Goal: Information Seeking & Learning: Check status

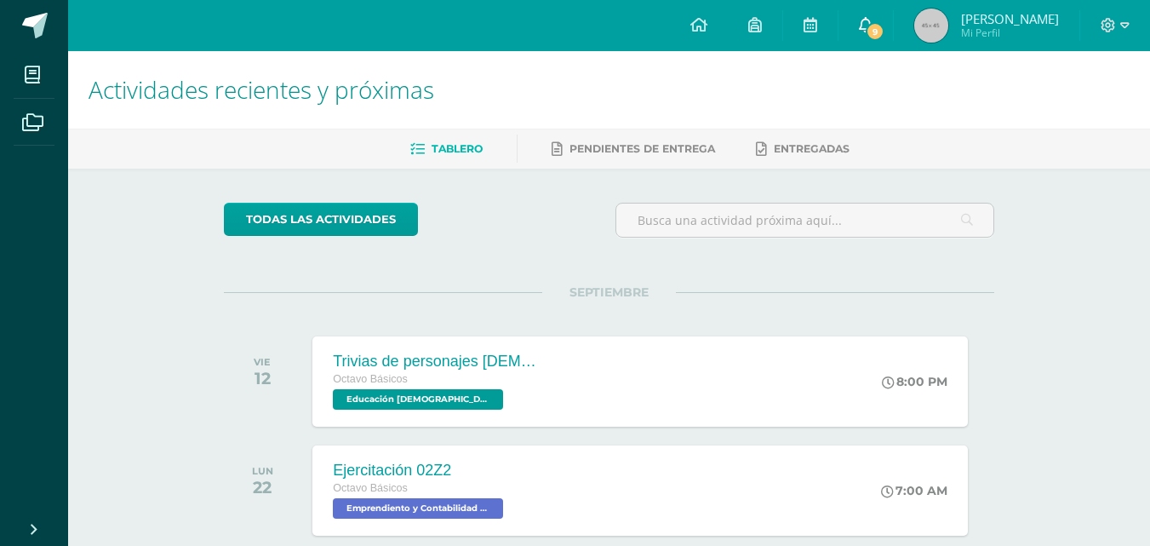
click at [884, 28] on span "9" at bounding box center [875, 31] width 19 height 19
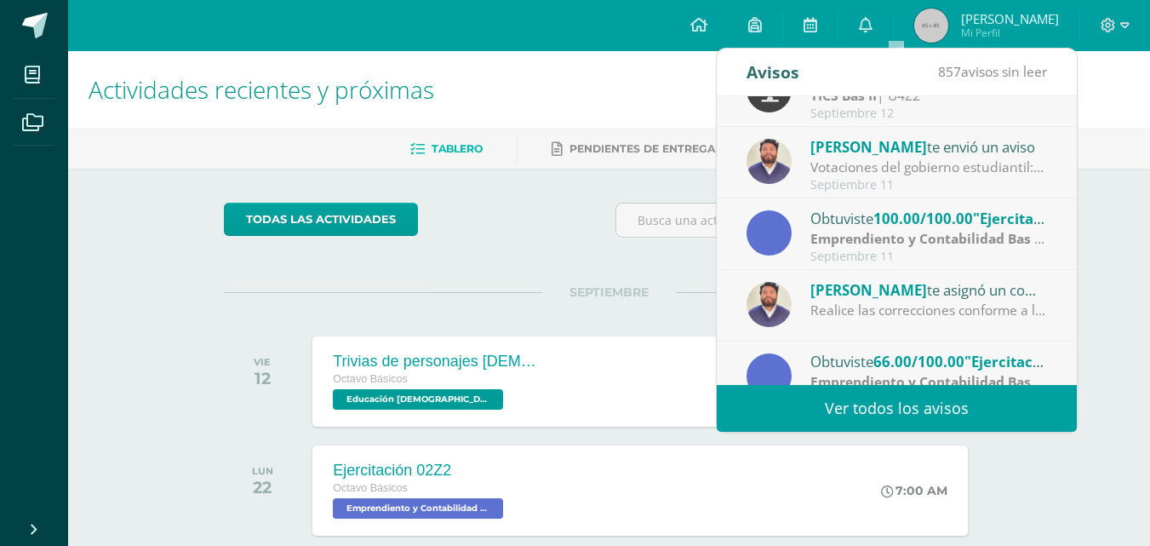
scroll to position [283, 0]
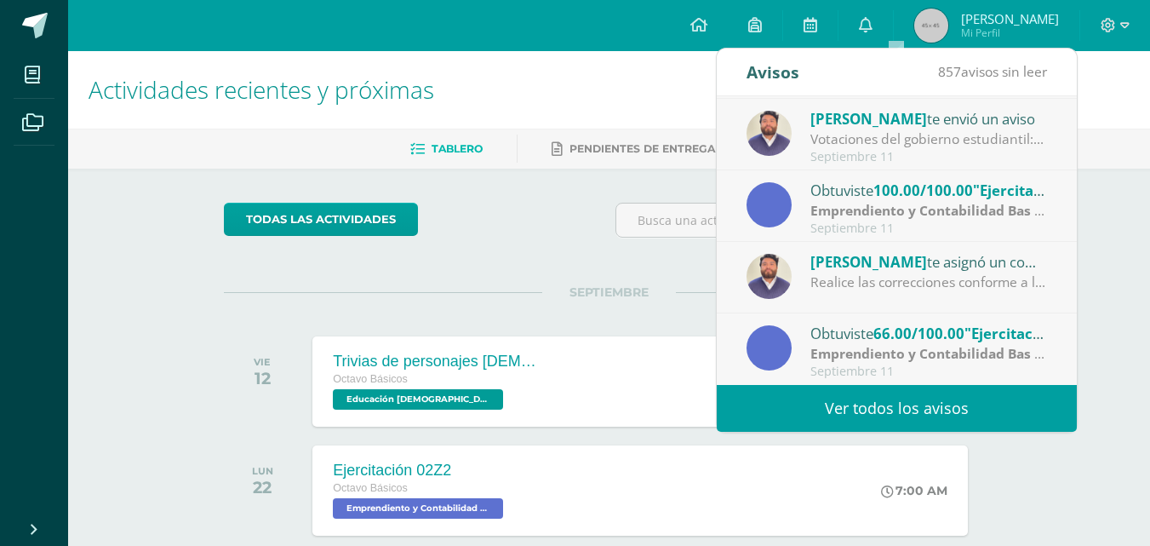
click at [907, 335] on span "66.00/100.00" at bounding box center [918, 333] width 91 height 20
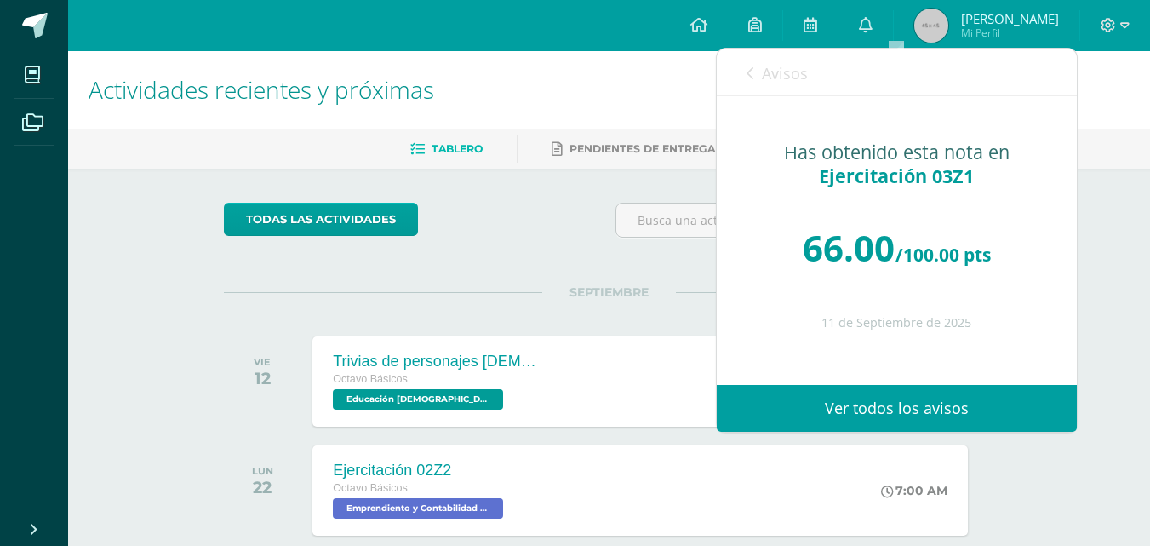
click at [746, 62] on link "Avisos" at bounding box center [776, 73] width 61 height 49
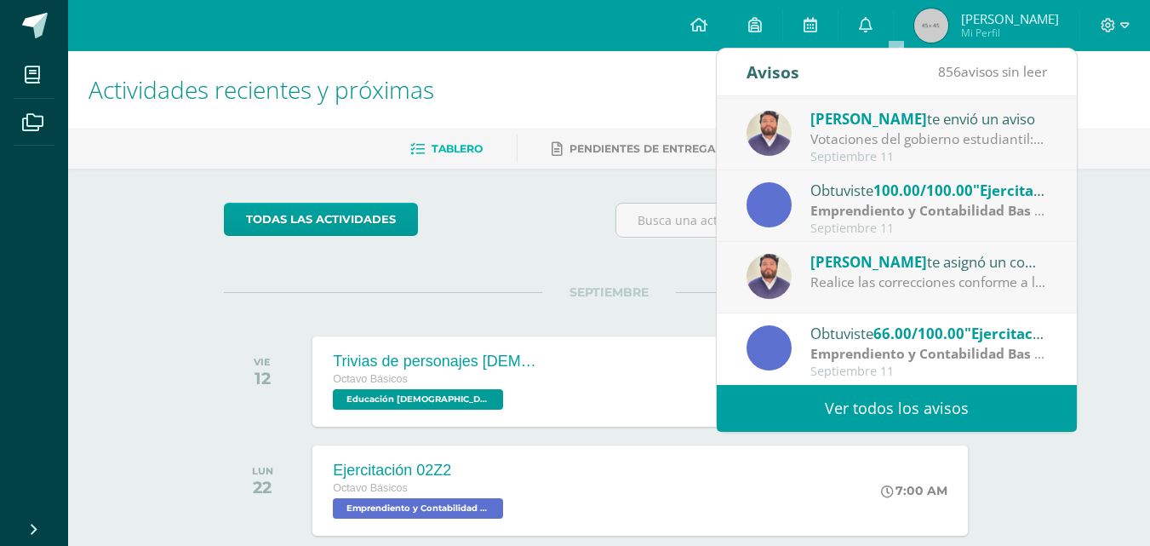
click at [523, 266] on div "todas las Actividades No tienes actividades Échale un vistazo a los demás perío…" at bounding box center [609, 455] width 838 height 573
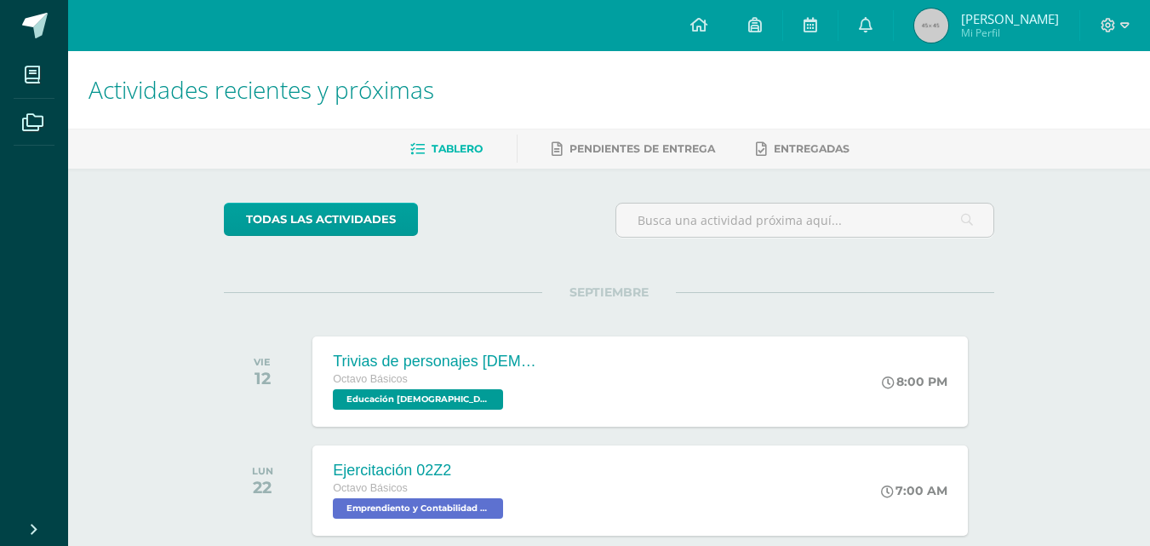
click at [948, 21] on img at bounding box center [931, 26] width 34 height 34
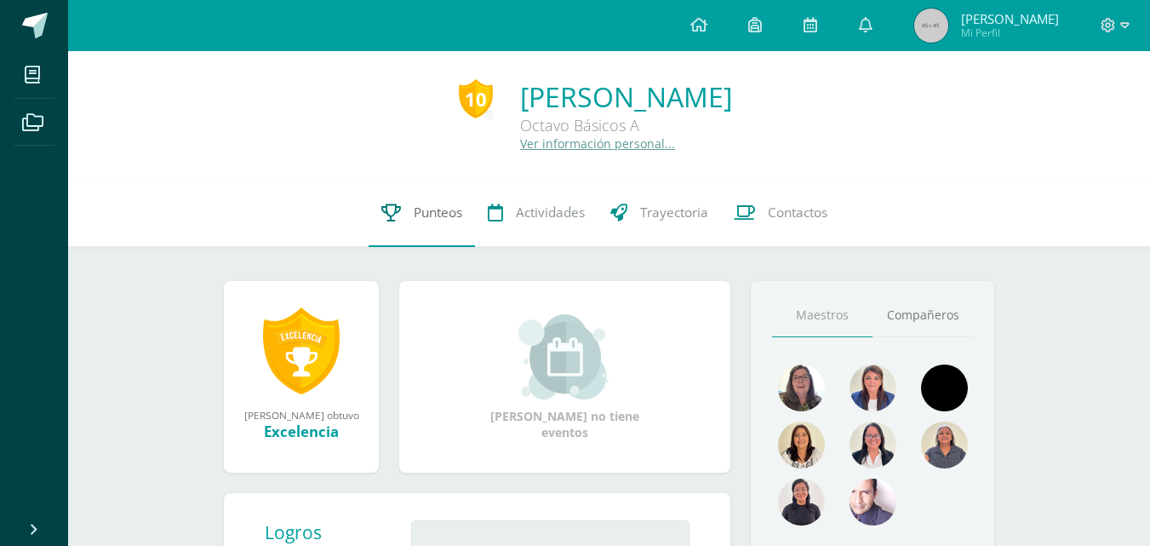
click at [419, 207] on span "Punteos" at bounding box center [438, 212] width 49 height 18
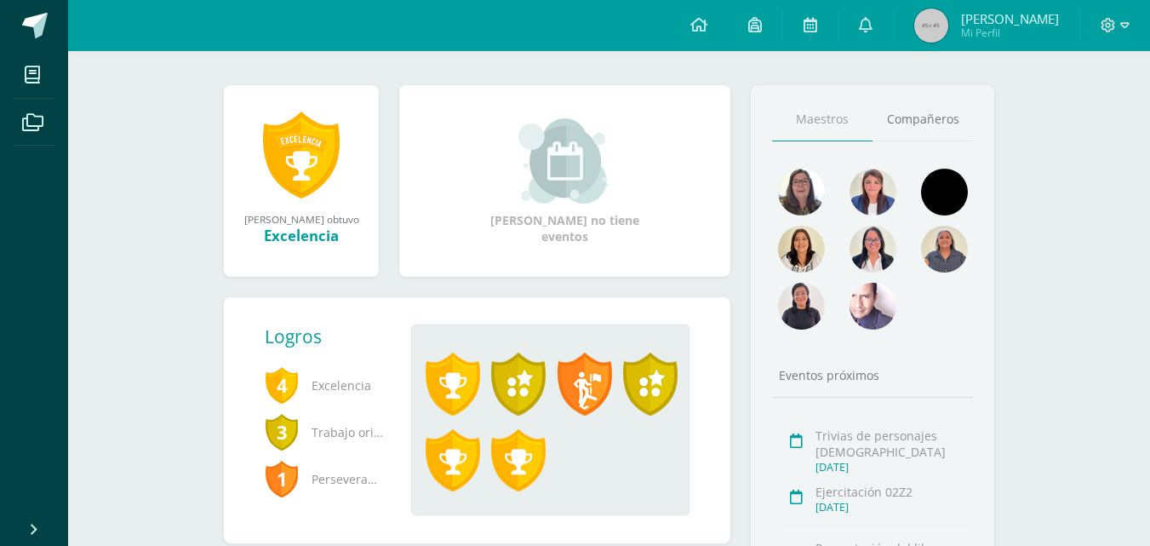
scroll to position [255, 0]
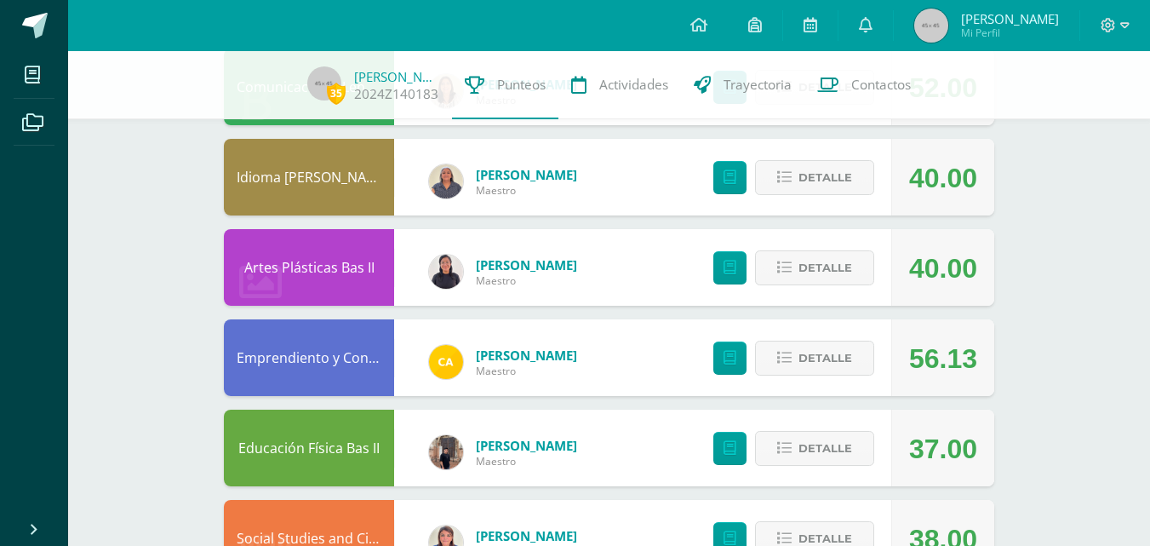
scroll to position [426, 0]
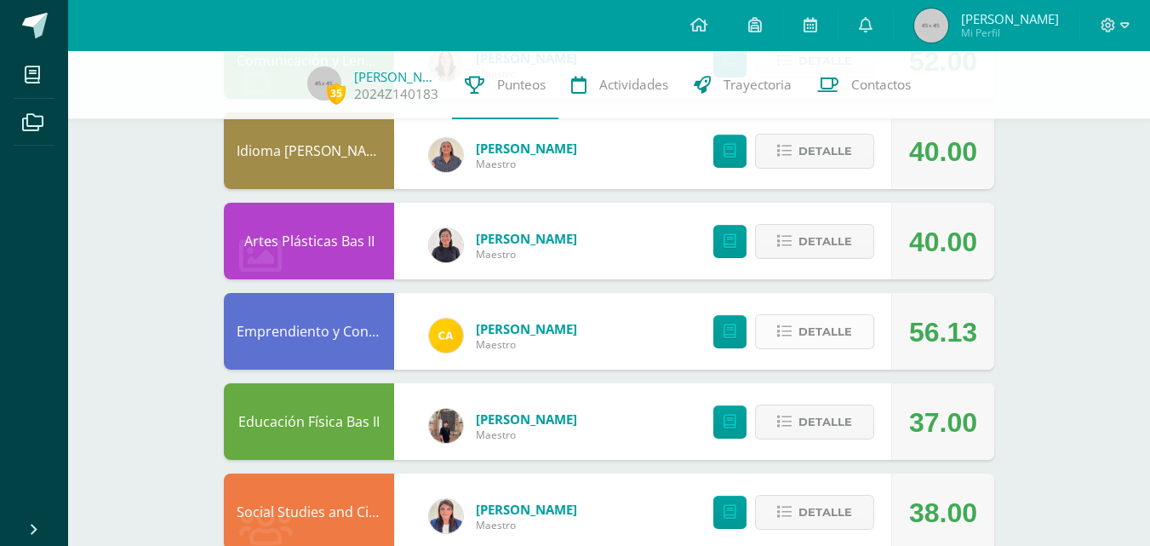
click at [827, 329] on span "Detalle" at bounding box center [825, 331] width 54 height 31
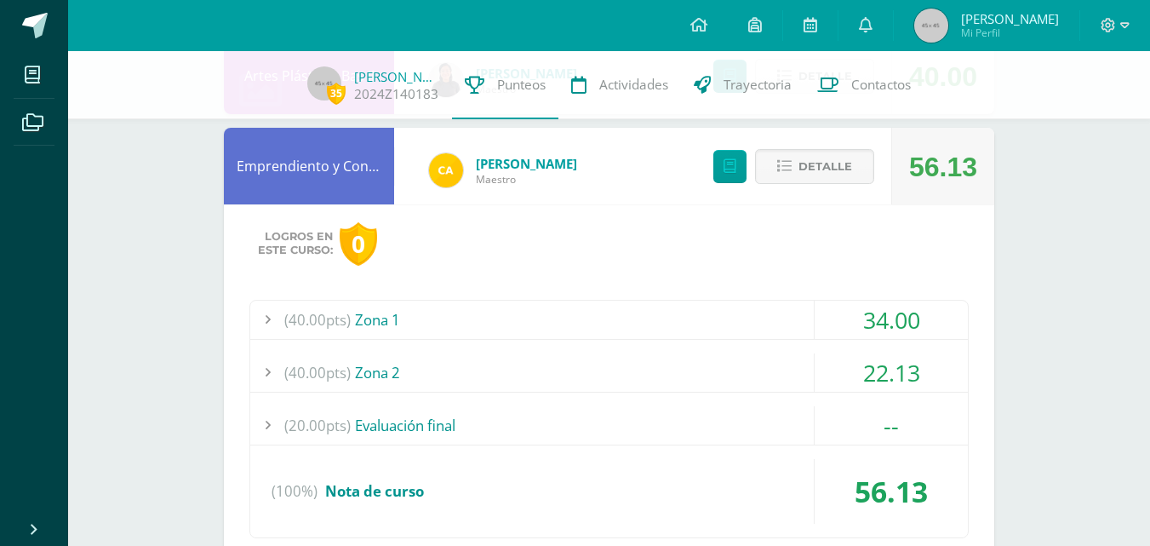
scroll to position [681, 0]
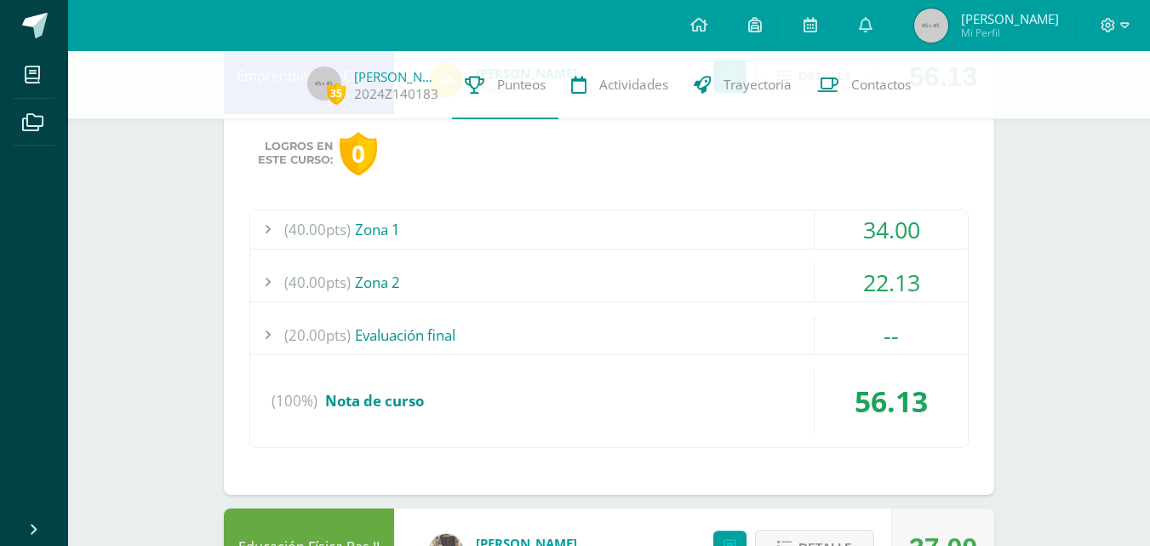
drag, startPoint x: 852, startPoint y: 255, endPoint x: 853, endPoint y: 263, distance: 8.6
click at [853, 255] on div "(40.00pts) Zona 1 34.00 (20.0pts) Ejercitación 01Z1 20.00 (20.0pts) Ejercitació…" at bounding box center [608, 328] width 719 height 238
click at [855, 273] on div "22.13" at bounding box center [891, 282] width 153 height 38
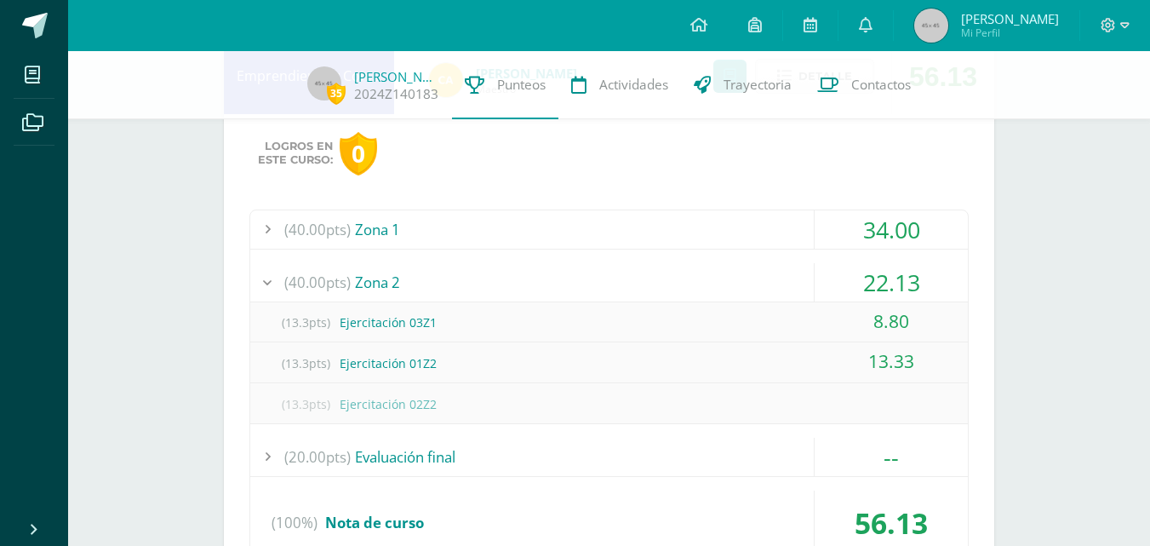
drag, startPoint x: 912, startPoint y: 324, endPoint x: 883, endPoint y: 317, distance: 29.9
click at [883, 317] on div "8.80" at bounding box center [891, 321] width 153 height 38
click at [848, 323] on div "8.80" at bounding box center [891, 321] width 153 height 38
drag, startPoint x: 878, startPoint y: 324, endPoint x: 945, endPoint y: 329, distance: 66.5
click at [945, 329] on div "8.80" at bounding box center [891, 321] width 153 height 38
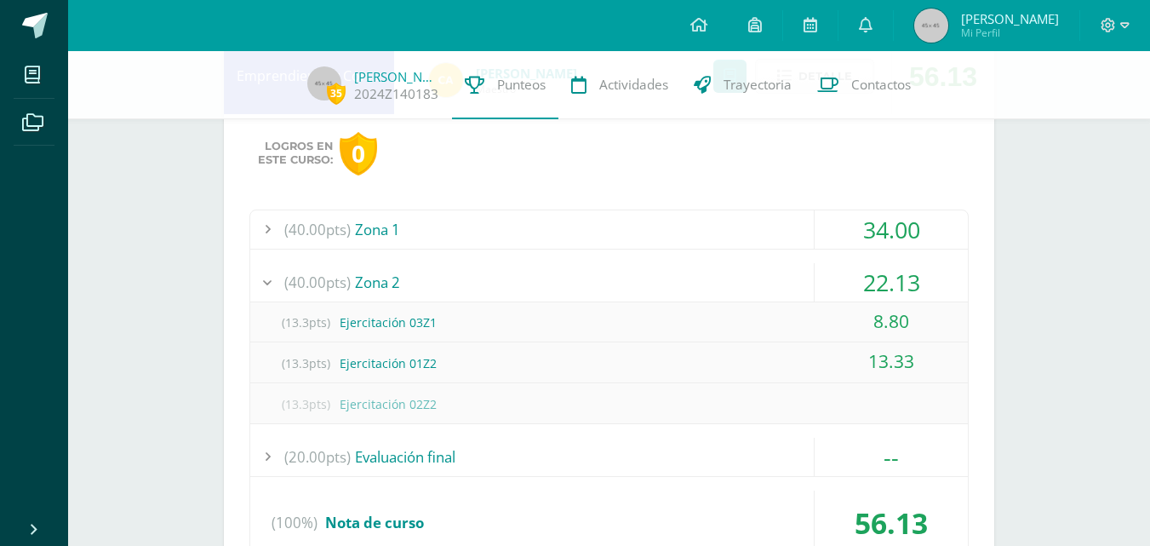
click at [945, 329] on div "8.80" at bounding box center [891, 321] width 153 height 38
drag, startPoint x: 912, startPoint y: 314, endPoint x: 842, endPoint y: 313, distance: 70.7
click at [846, 315] on div "8.80" at bounding box center [891, 321] width 153 height 38
click at [840, 313] on div "8.80" at bounding box center [891, 321] width 153 height 38
drag, startPoint x: 882, startPoint y: 328, endPoint x: 936, endPoint y: 329, distance: 54.5
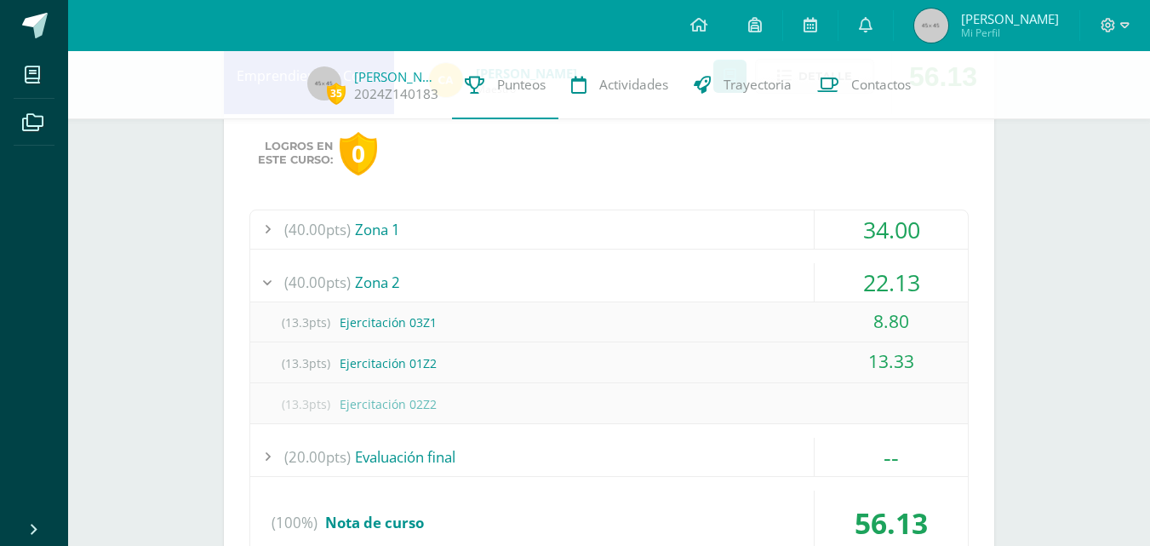
click at [935, 329] on div "8.80" at bounding box center [891, 321] width 153 height 38
click at [954, 327] on div "8.80" at bounding box center [891, 321] width 153 height 38
drag, startPoint x: 866, startPoint y: 315, endPoint x: 941, endPoint y: 322, distance: 76.1
click at [941, 322] on div "8.80" at bounding box center [891, 321] width 153 height 38
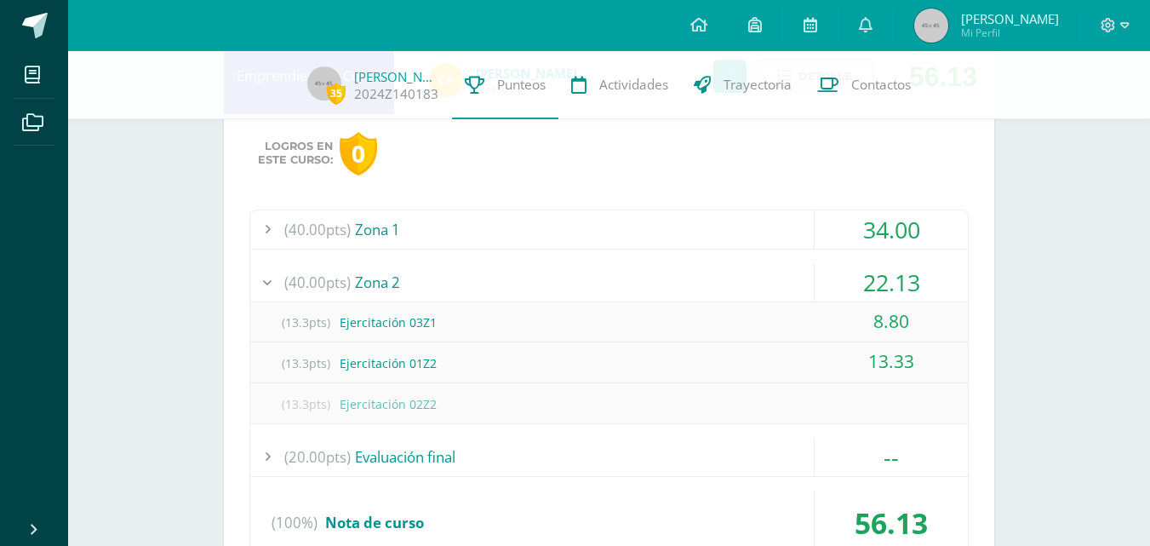
click at [941, 322] on div "8.80" at bounding box center [891, 321] width 153 height 38
drag, startPoint x: 895, startPoint y: 314, endPoint x: 845, endPoint y: 319, distance: 50.5
click at [845, 319] on div "8.80" at bounding box center [891, 321] width 153 height 38
drag, startPoint x: 859, startPoint y: 318, endPoint x: 927, endPoint y: 337, distance: 70.6
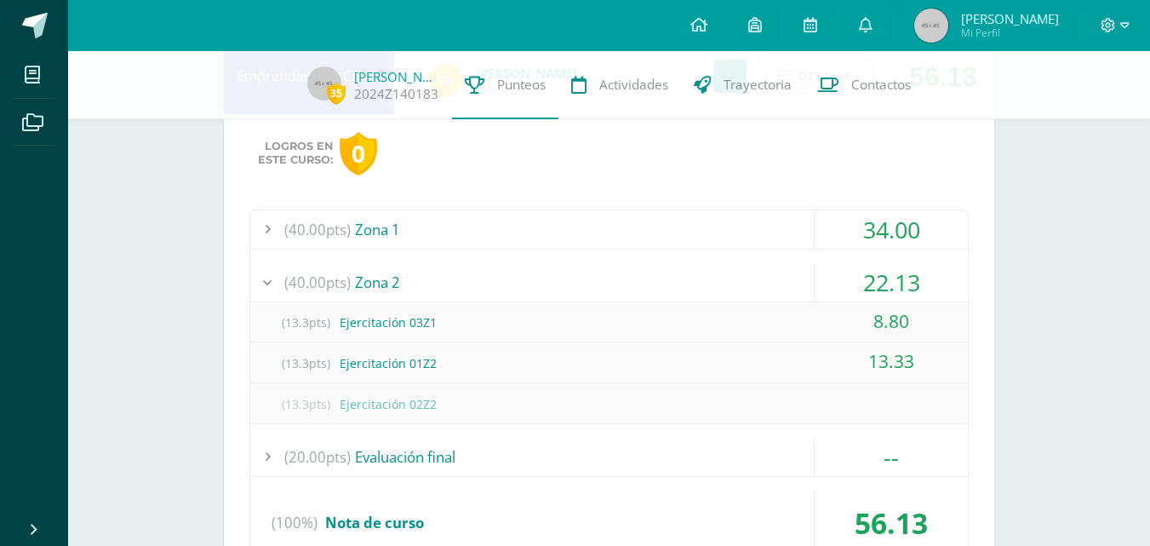
click at [928, 338] on div "8.80" at bounding box center [891, 321] width 153 height 38
click at [943, 335] on div "8.80" at bounding box center [891, 321] width 153 height 38
click at [942, 335] on div "8.80" at bounding box center [891, 321] width 153 height 38
click at [935, 335] on div "8.80" at bounding box center [891, 321] width 153 height 38
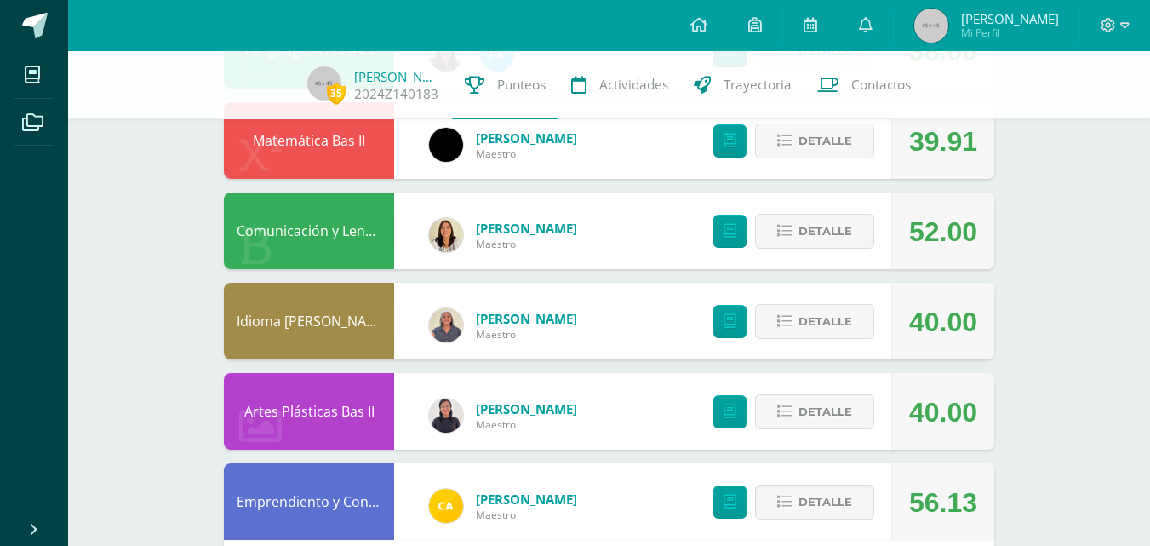
scroll to position [85, 0]
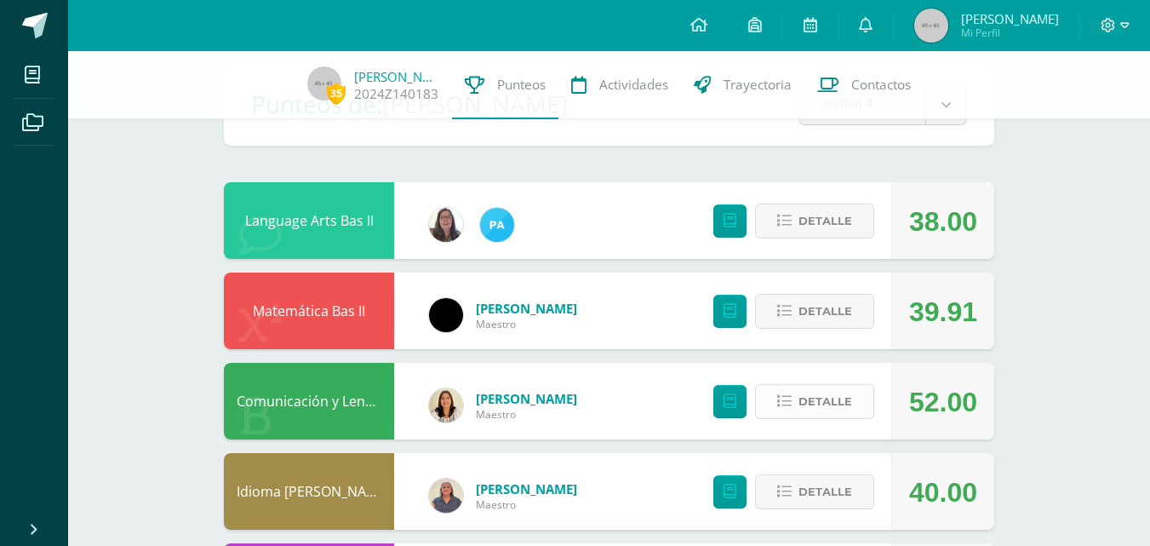
click at [838, 400] on span "Detalle" at bounding box center [825, 401] width 54 height 31
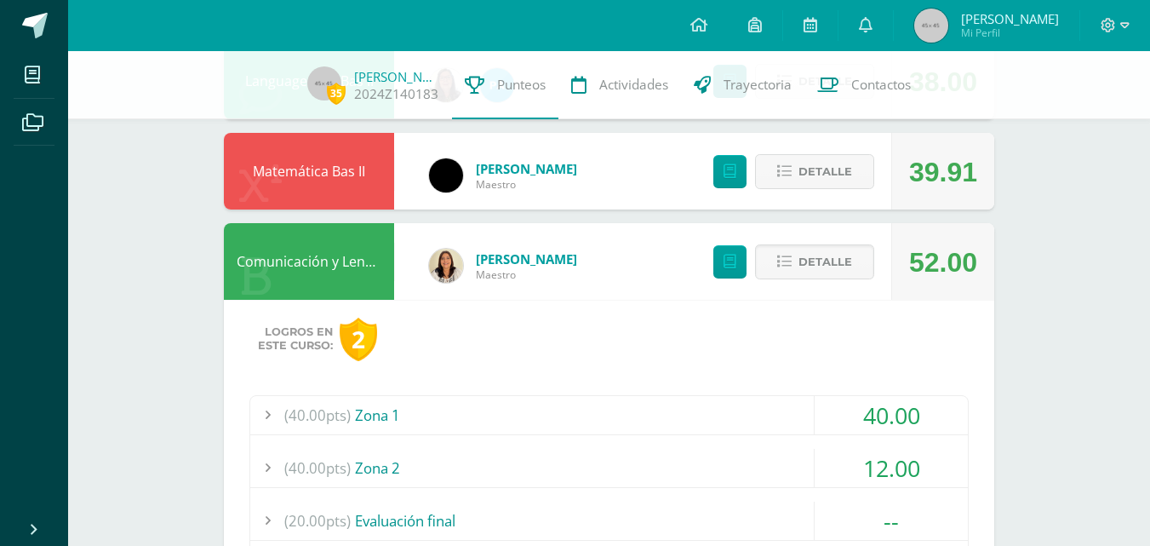
scroll to position [255, 0]
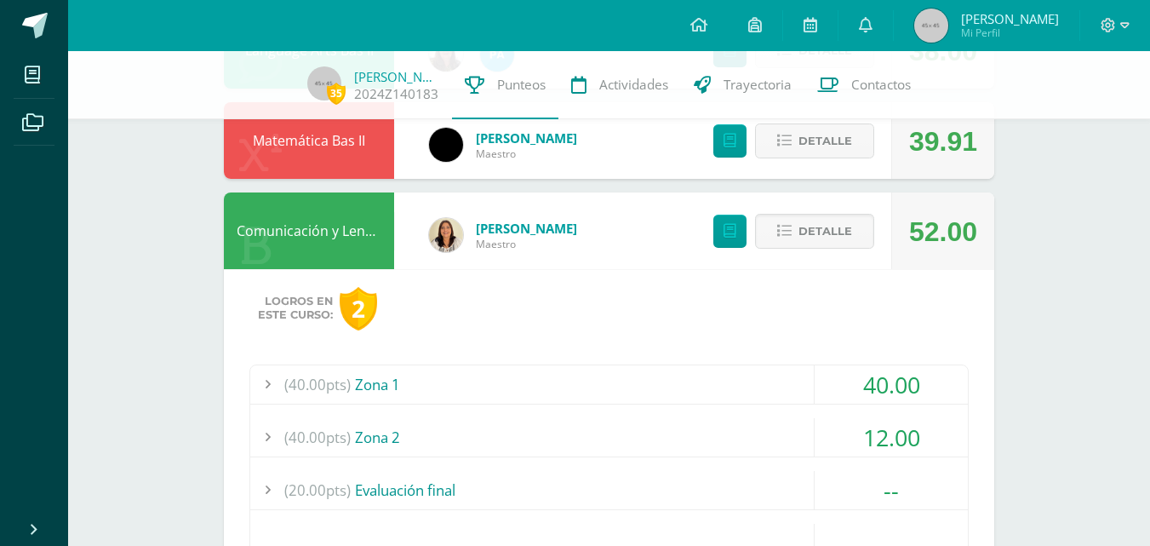
click at [905, 431] on div "12.00" at bounding box center [891, 437] width 153 height 38
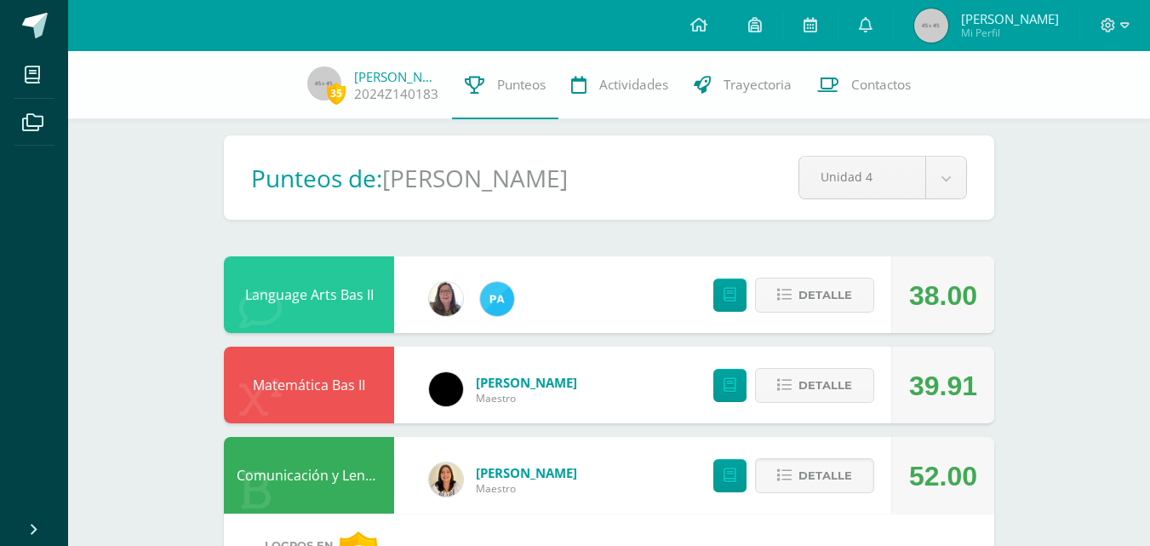
scroll to position [0, 0]
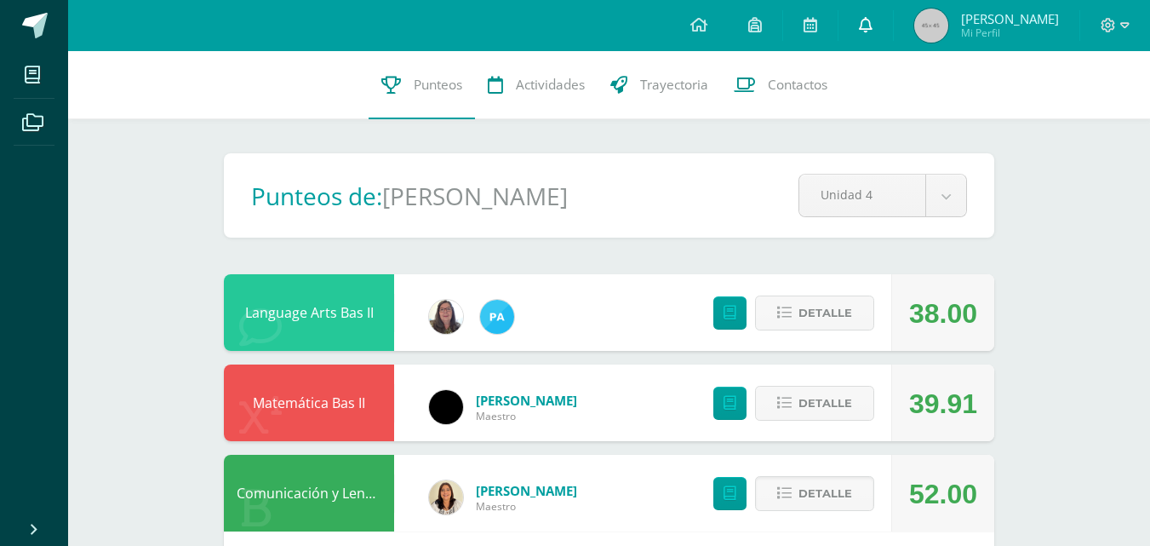
click at [889, 3] on link at bounding box center [865, 25] width 54 height 51
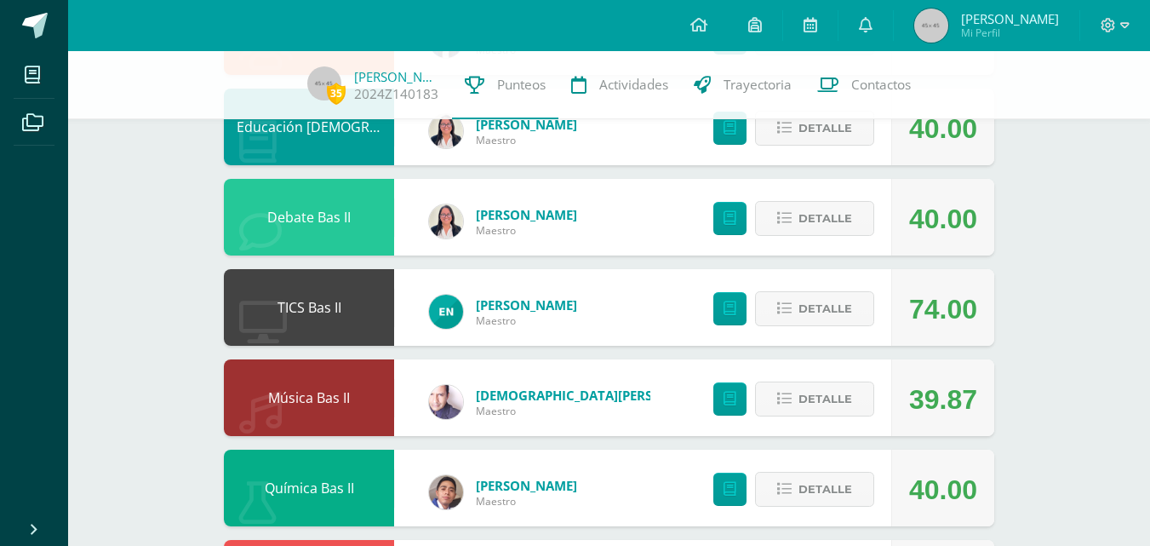
scroll to position [1873, 0]
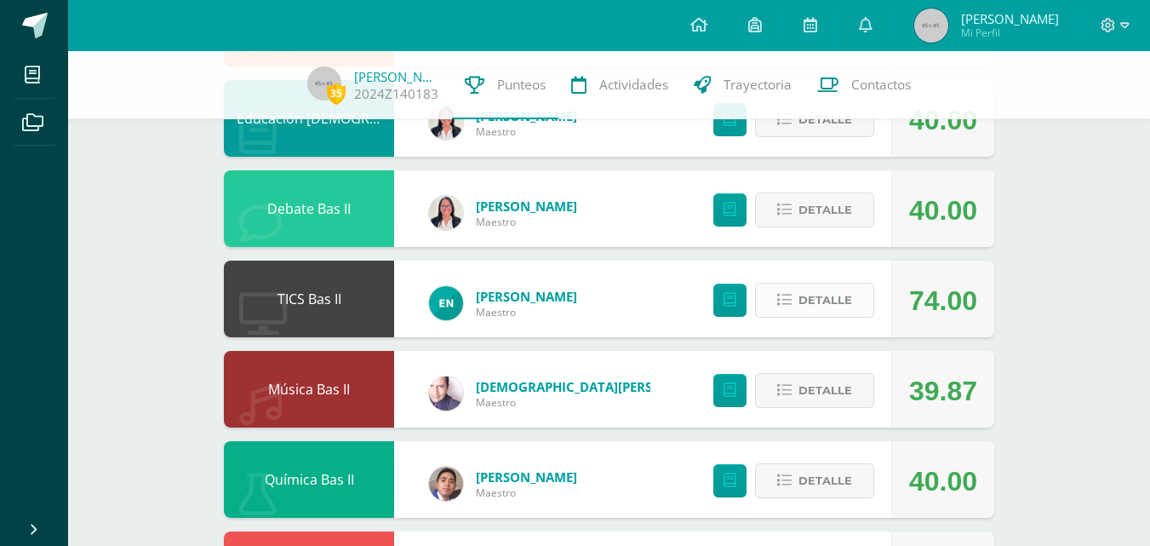
click at [857, 308] on button "Detalle" at bounding box center [814, 300] width 119 height 35
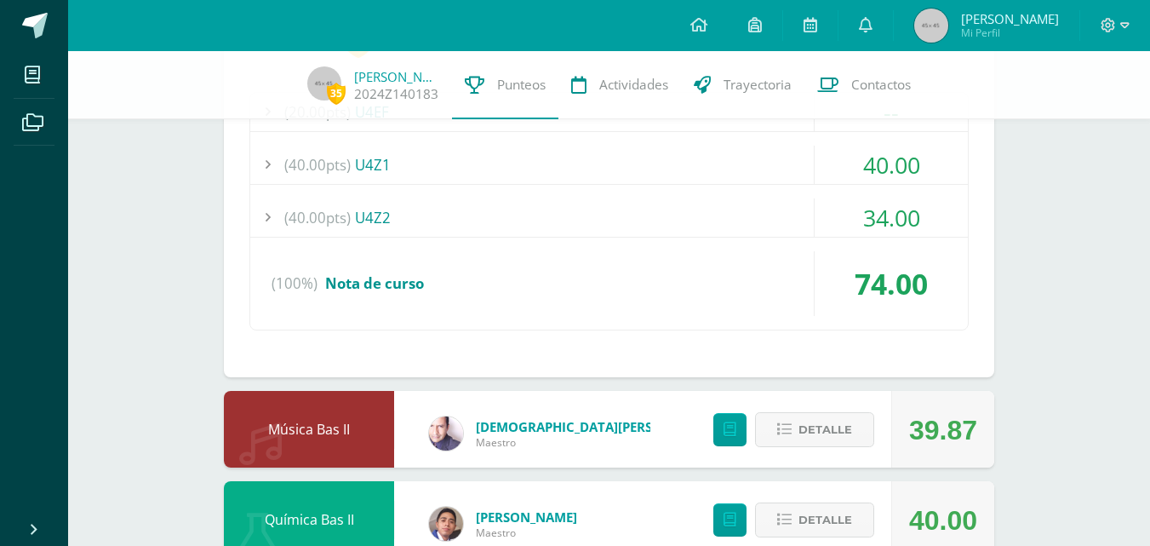
click at [847, 213] on div "34.00" at bounding box center [891, 217] width 153 height 38
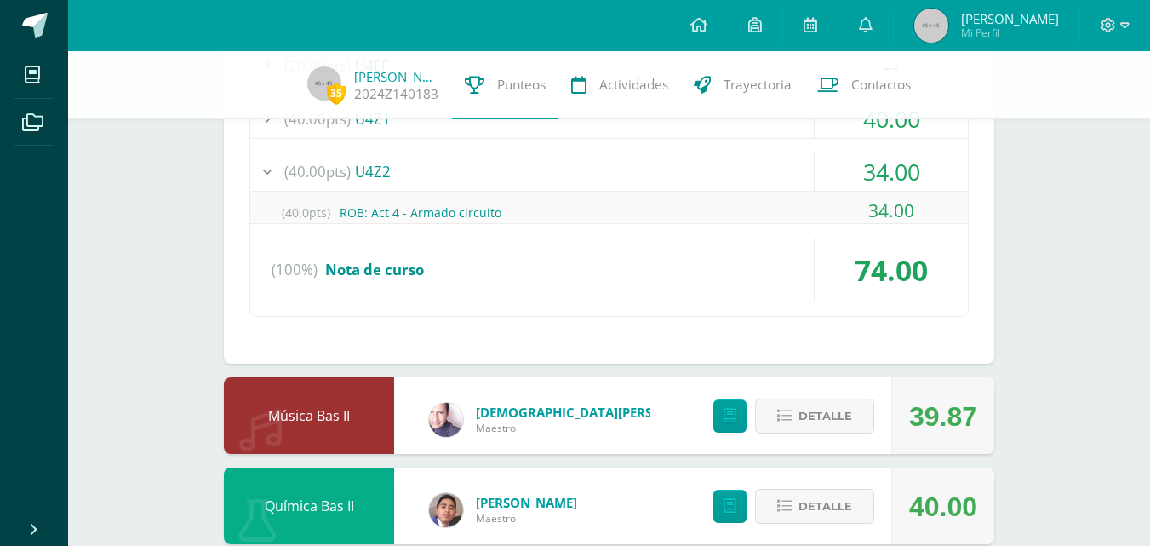
scroll to position [2010, 0]
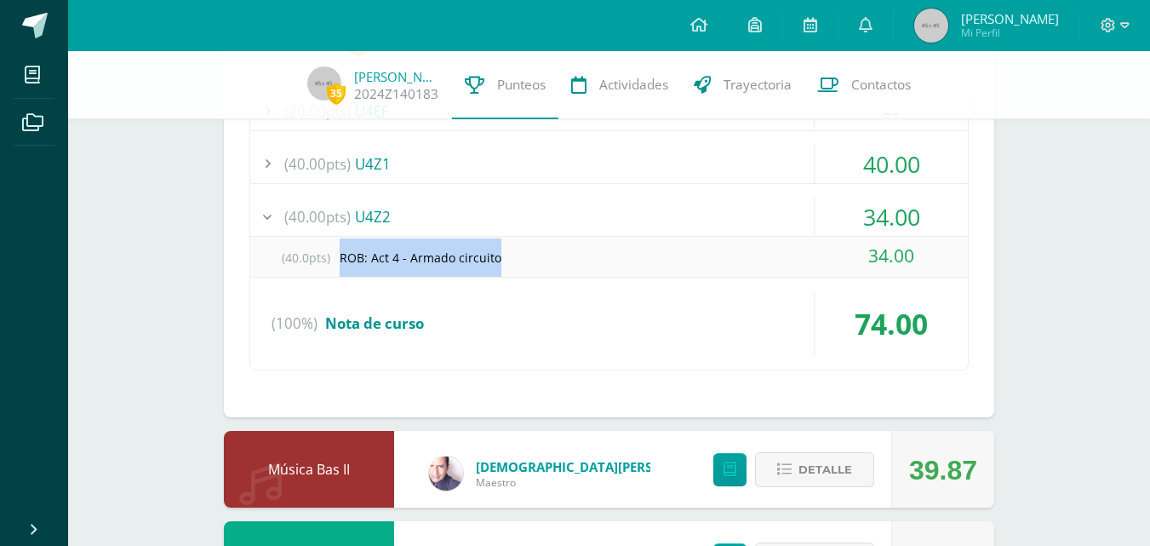
drag, startPoint x: 444, startPoint y: 255, endPoint x: 351, endPoint y: 253, distance: 93.7
click at [341, 248] on div "(40.0pts) [PERSON_NAME]: Act 4 - Armado circuito" at bounding box center [609, 257] width 718 height 38
click at [434, 265] on div "(40.0pts) [PERSON_NAME]: Act 4 - Armado circuito" at bounding box center [609, 257] width 718 height 38
drag, startPoint x: 586, startPoint y: 271, endPoint x: 666, endPoint y: 265, distance: 81.1
click at [586, 271] on div "(40.0pts) [PERSON_NAME]: Act 4 - Armado circuito" at bounding box center [609, 257] width 718 height 38
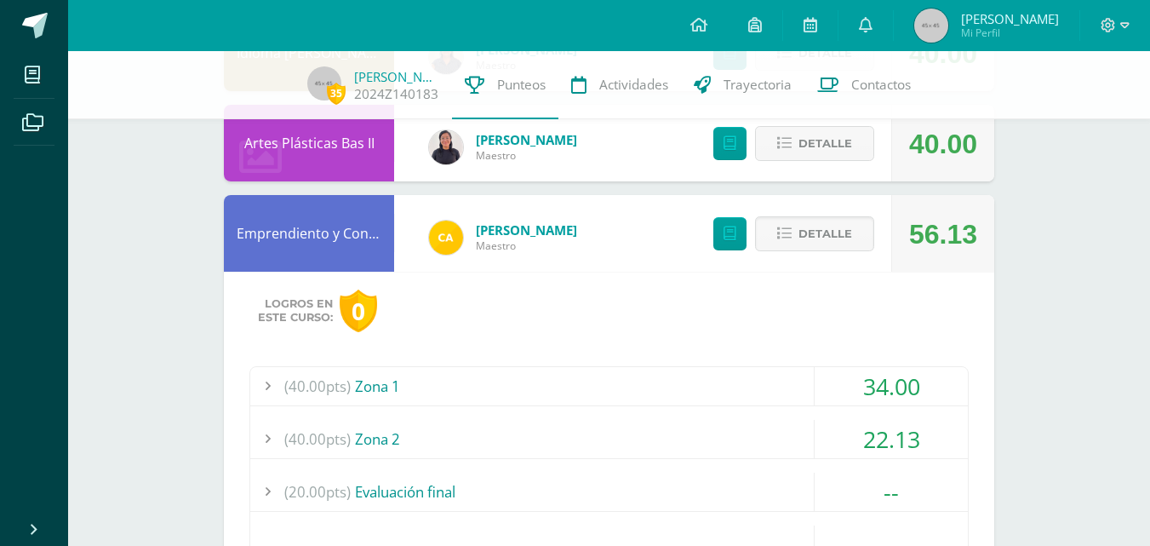
scroll to position [819, 0]
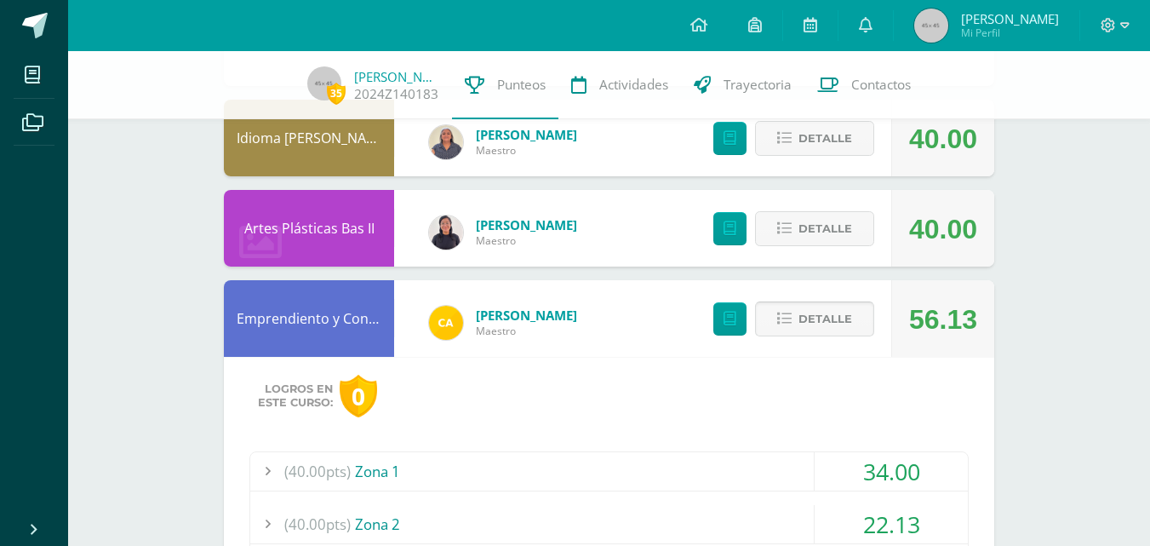
click at [801, 325] on span "Detalle" at bounding box center [825, 318] width 54 height 31
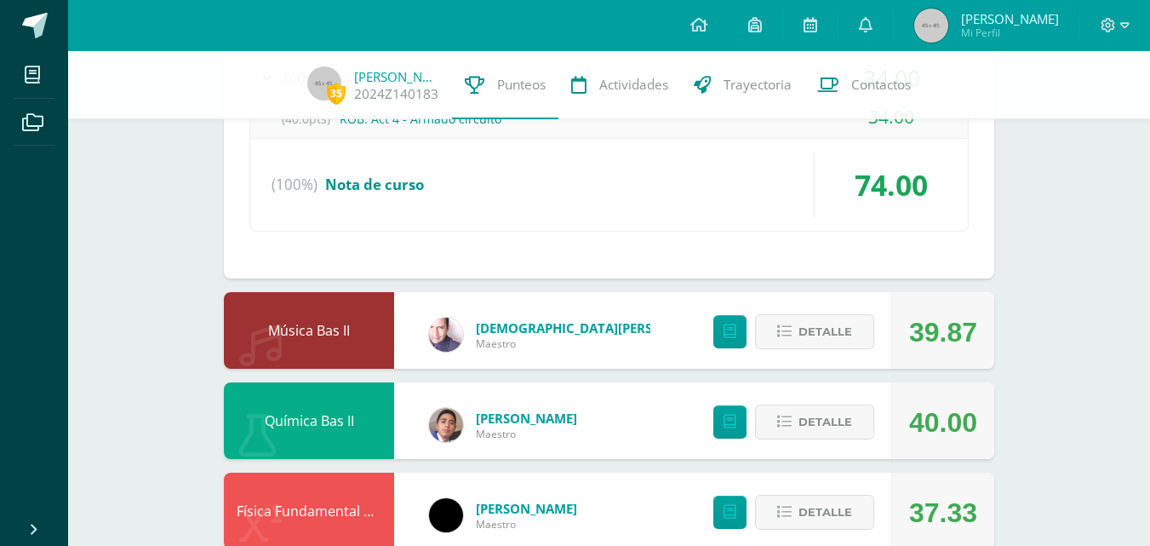
scroll to position [1896, 0]
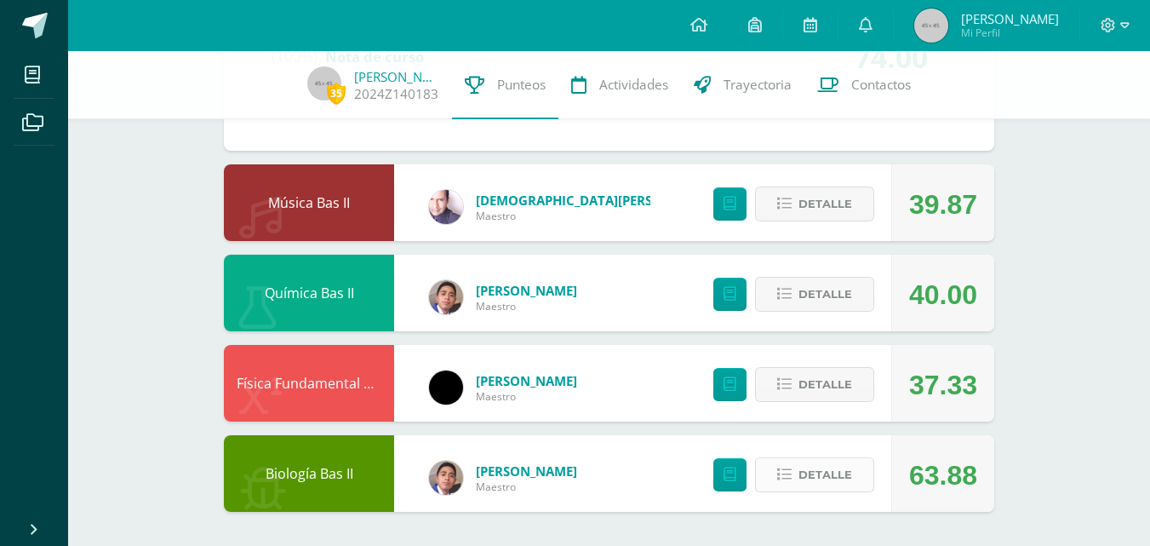
click at [843, 476] on span "Detalle" at bounding box center [825, 474] width 54 height 31
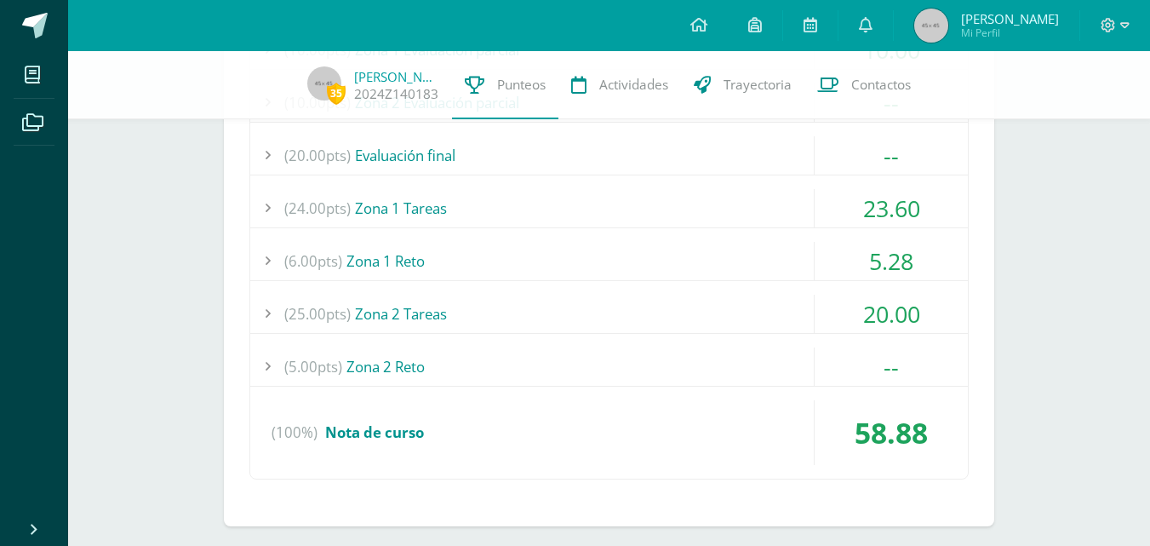
scroll to position [2488, 0]
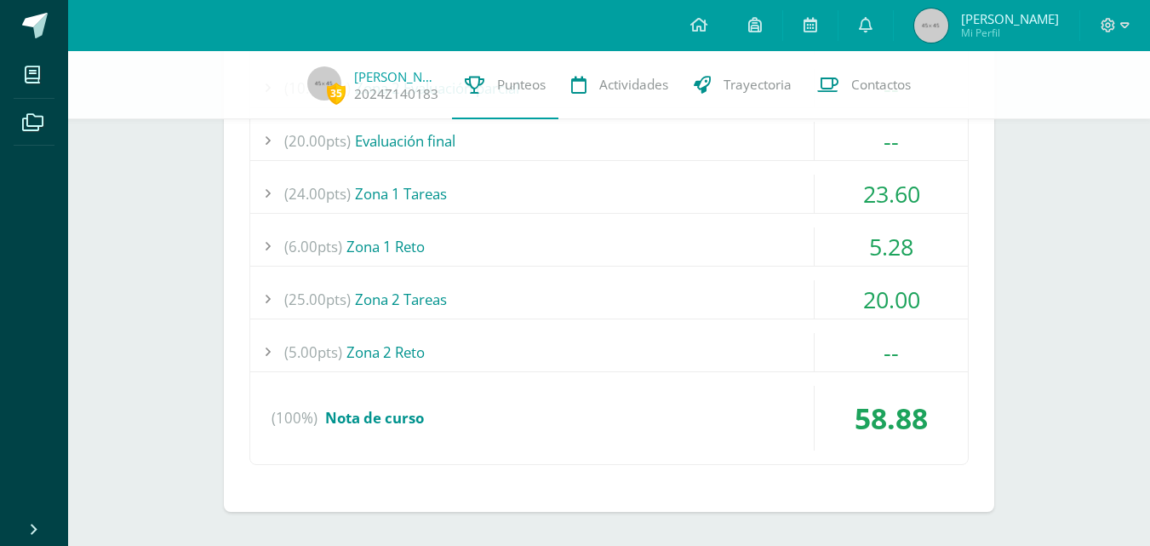
click at [862, 276] on div "(10.00pts) Zona 1 Evaluación parcial 10.00 (10.0pts) Evaluación parcial 1 10.00" at bounding box center [608, 239] width 719 height 449
click at [862, 284] on div "20.00" at bounding box center [891, 299] width 153 height 38
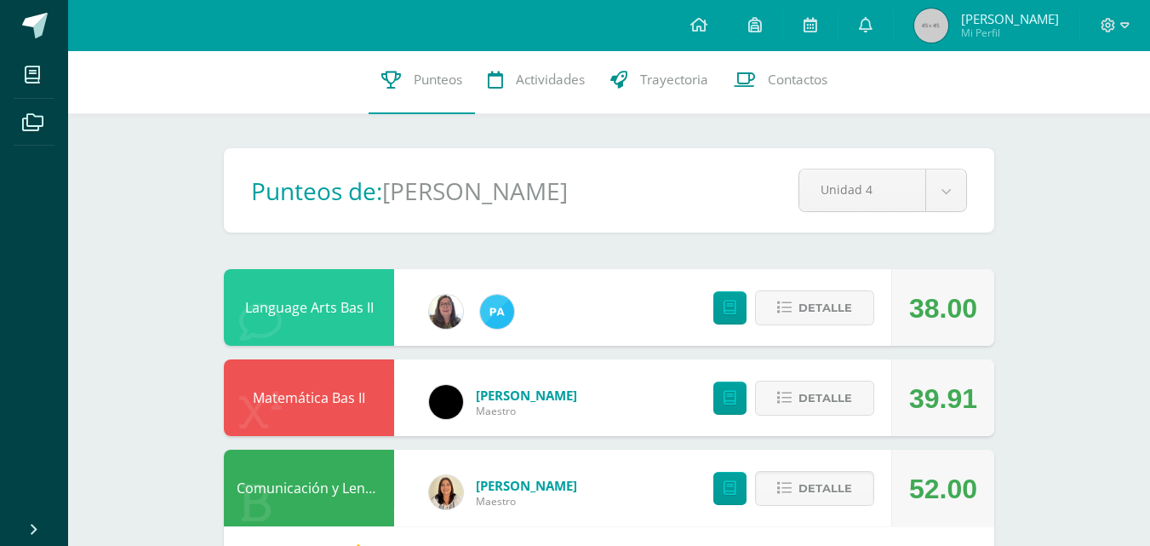
scroll to position [0, 0]
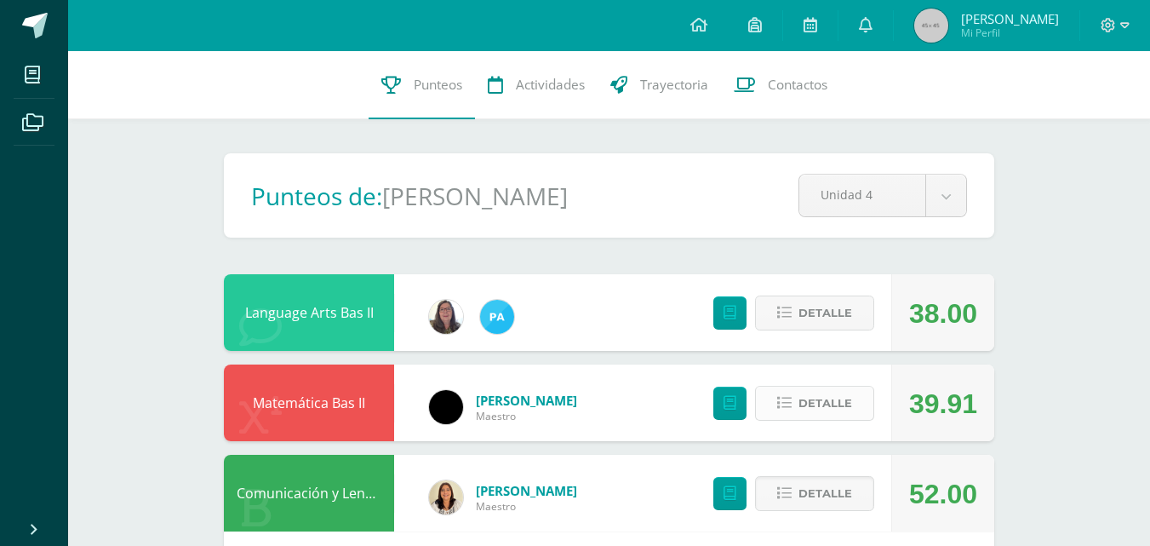
click at [789, 400] on icon at bounding box center [784, 403] width 14 height 14
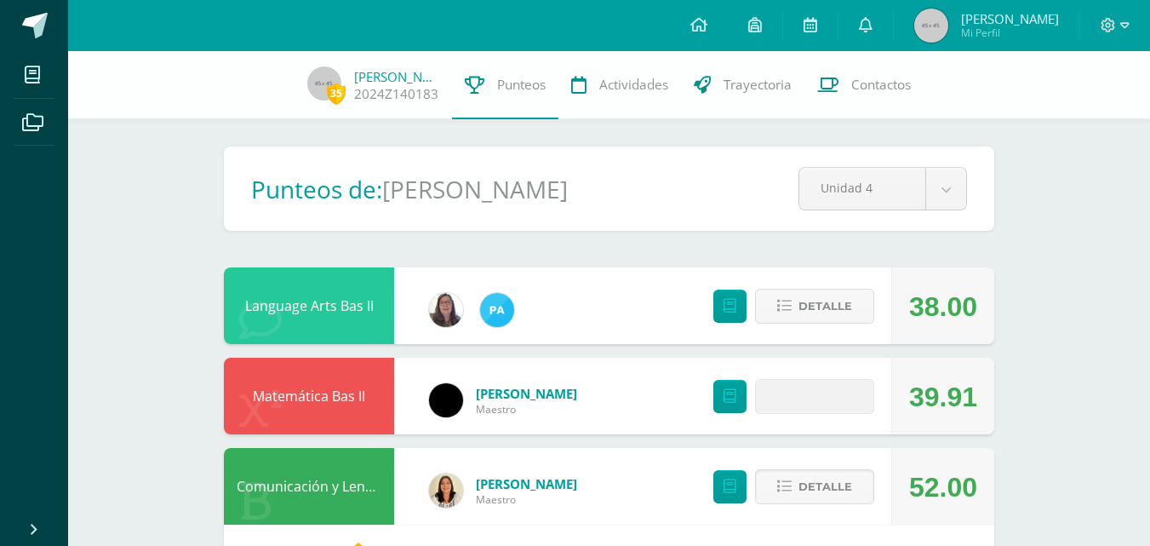
scroll to position [85, 0]
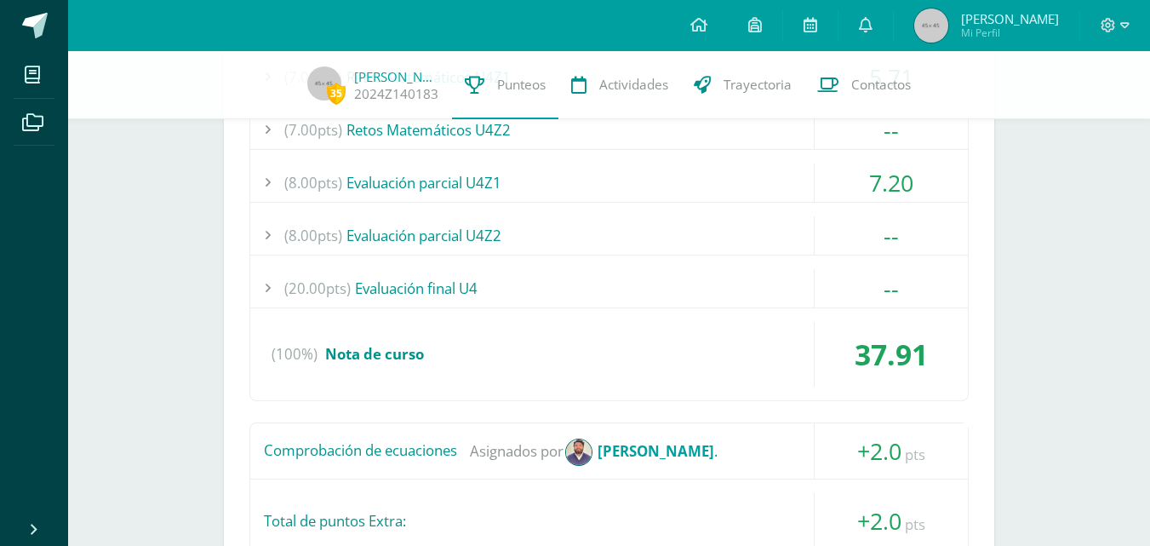
drag, startPoint x: 990, startPoint y: 389, endPoint x: 991, endPoint y: 378, distance: 11.1
click at [992, 381] on div "Logros en este curso: 0 (25.00pts) Tareas U4Z1 25.00 (6.3pts) Repaso de suma-re…" at bounding box center [609, 261] width 770 height 811
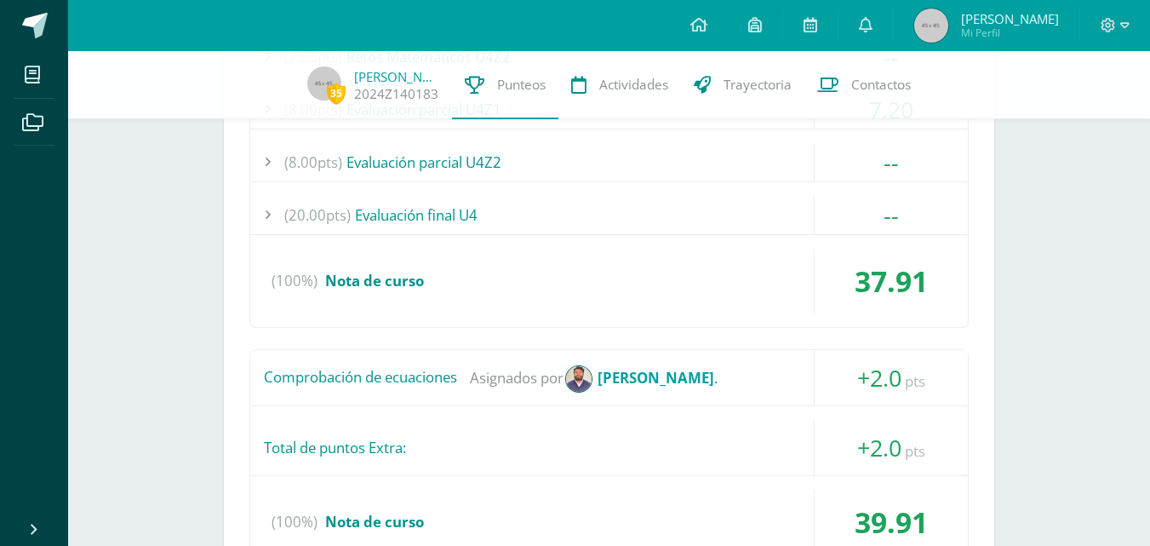
click at [985, 370] on div "Logros en este curso: 0 (25.00pts) Tareas U4Z1 25.00 (6.3pts) Repaso de suma-re…" at bounding box center [609, 188] width 770 height 811
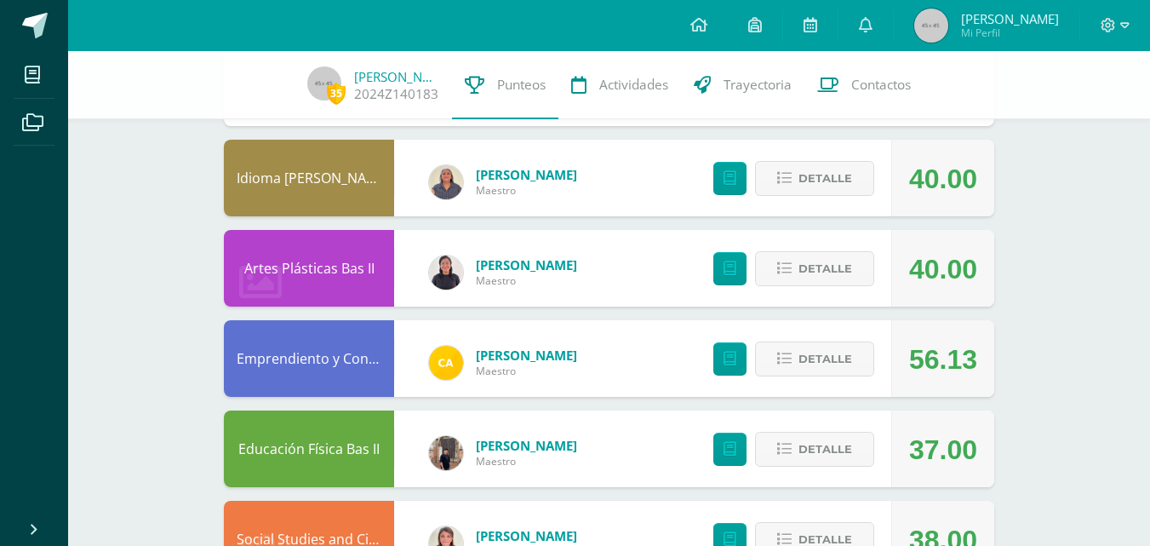
scroll to position [1617, 0]
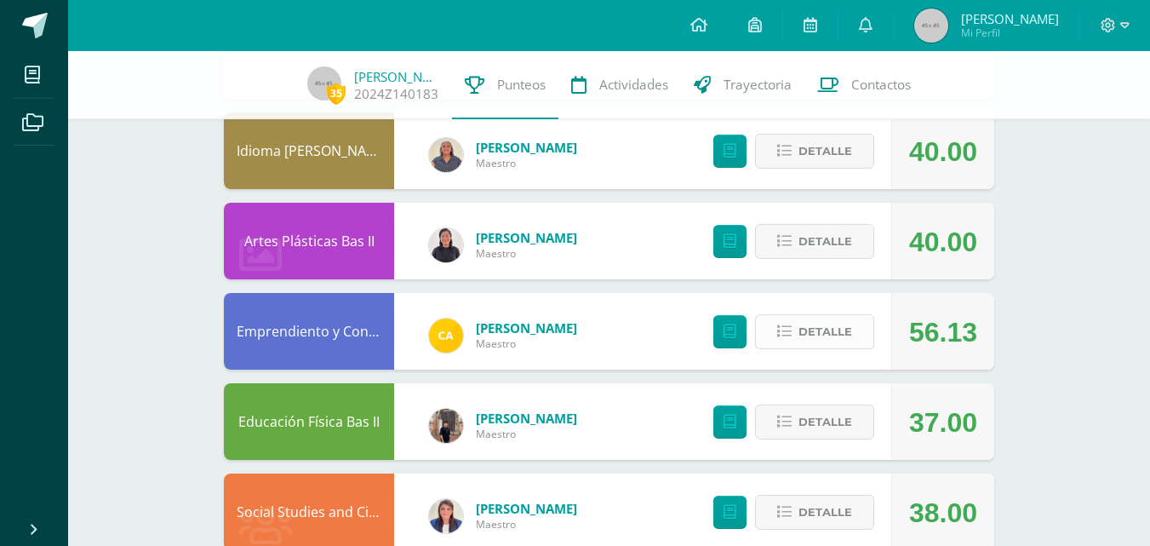
click at [828, 336] on span "Detalle" at bounding box center [825, 331] width 54 height 31
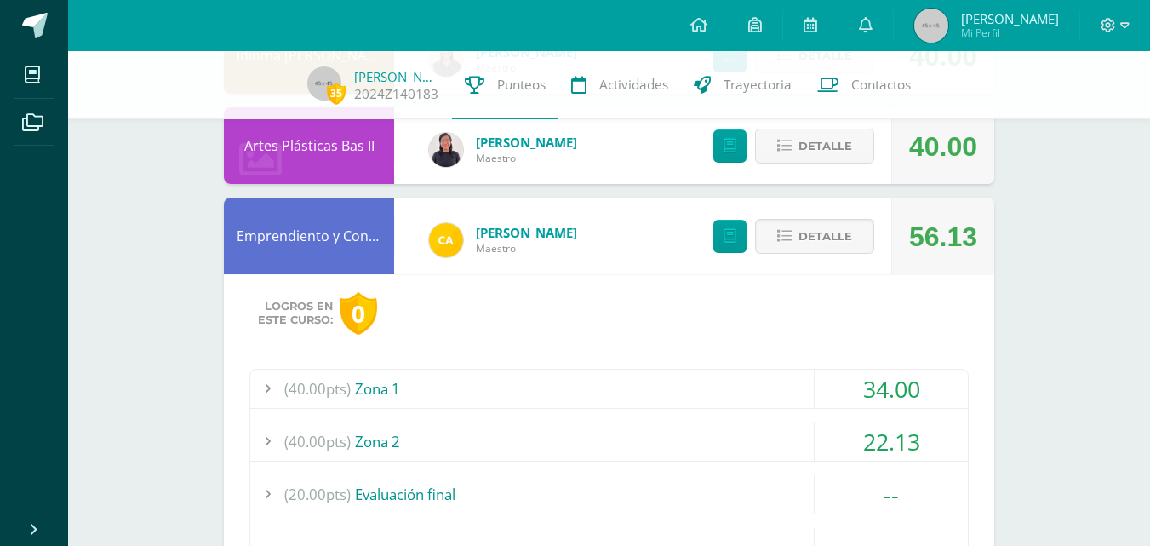
scroll to position [1873, 0]
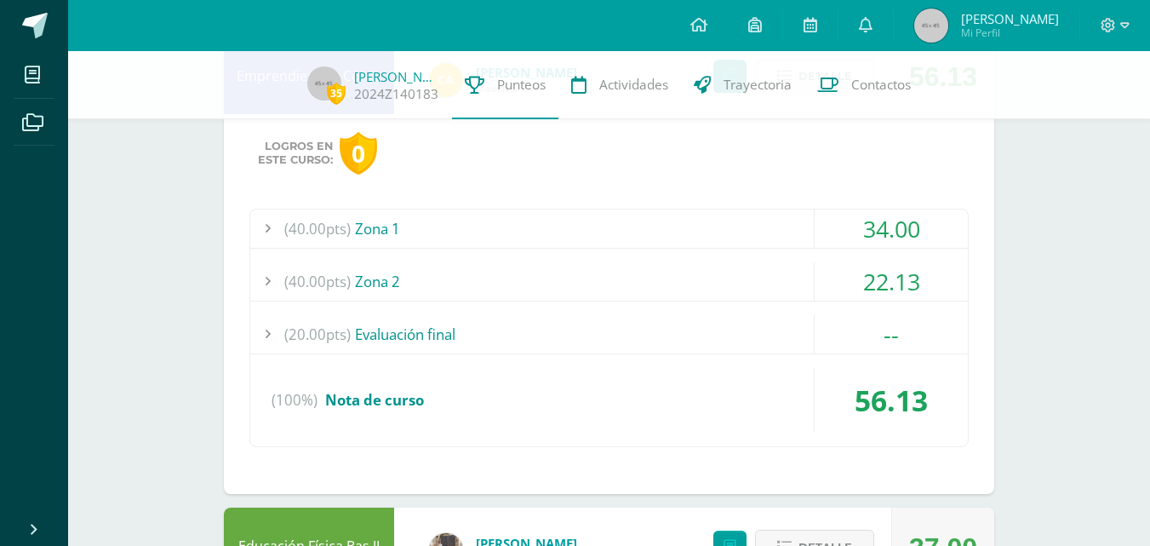
click at [839, 273] on div "22.13" at bounding box center [891, 281] width 153 height 38
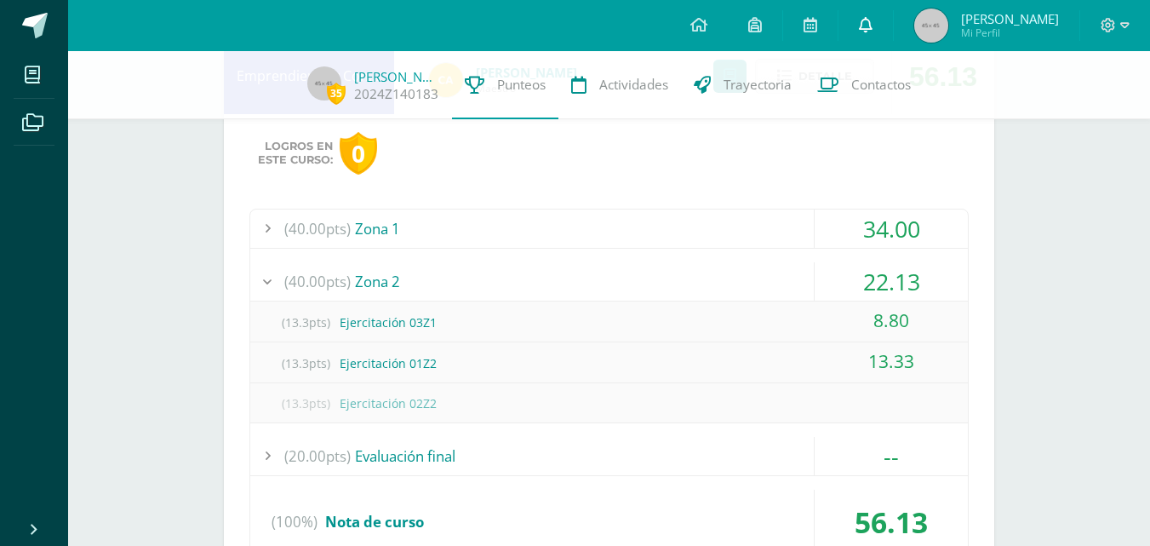
click at [893, 38] on link at bounding box center [865, 25] width 54 height 51
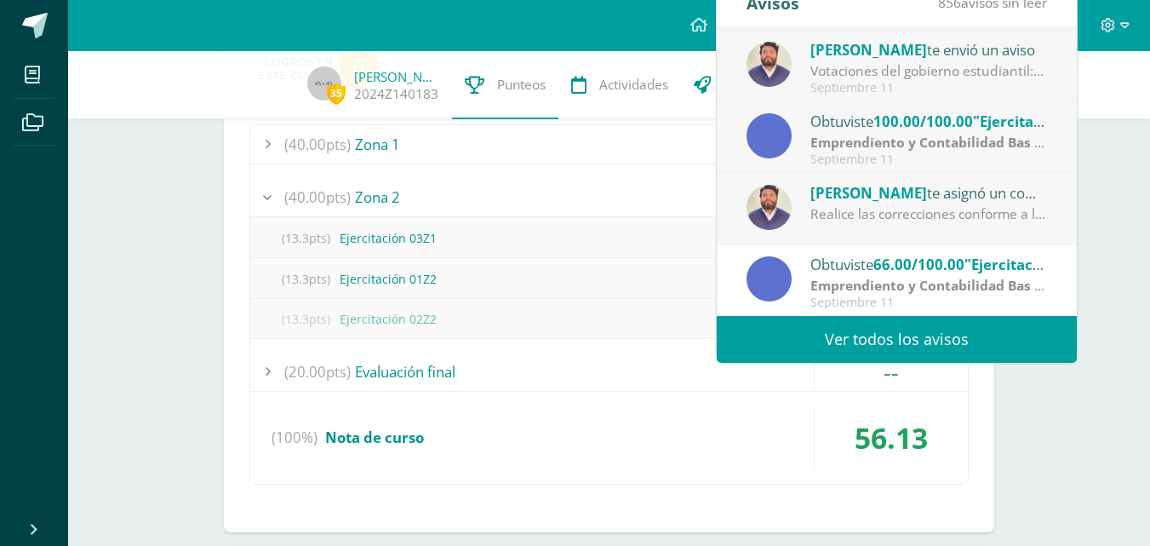
scroll to position [1958, 0]
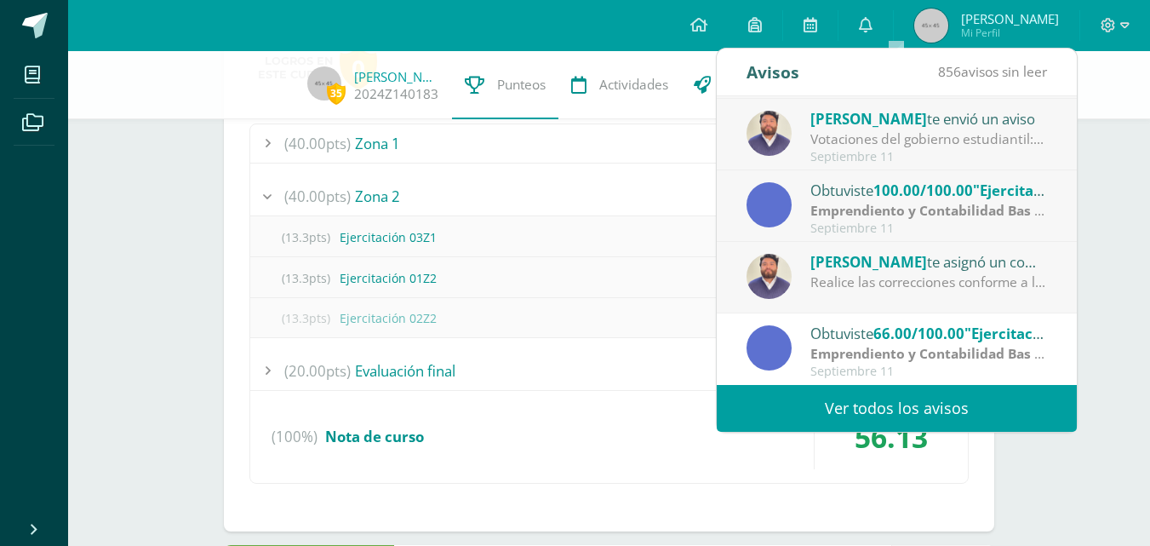
click at [975, 277] on div "Realice las correcciones conforme a la retroalimentación dada por la profesora …" at bounding box center [928, 282] width 237 height 20
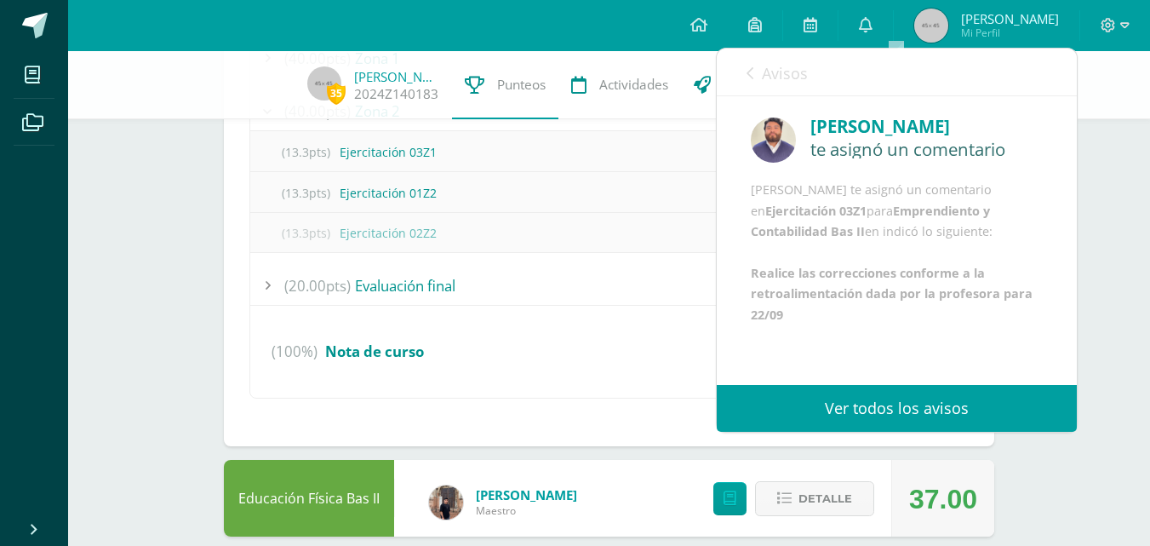
scroll to position [41, 0]
click at [752, 71] on icon at bounding box center [749, 73] width 7 height 14
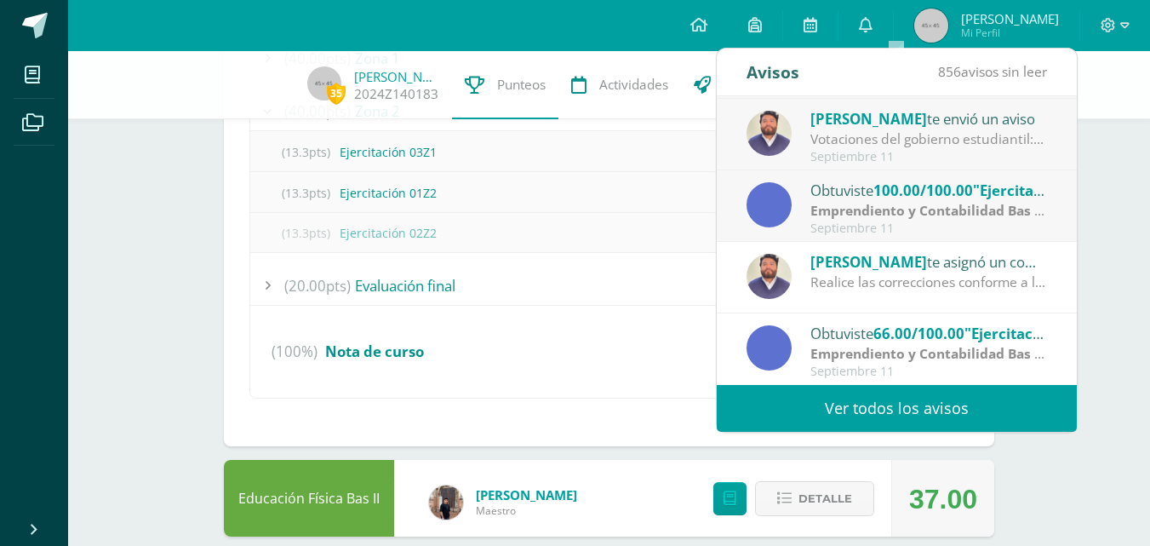
click at [880, 292] on div "Realice las correcciones conforme a la retroalimentación dada por la profesora …" at bounding box center [928, 282] width 237 height 20
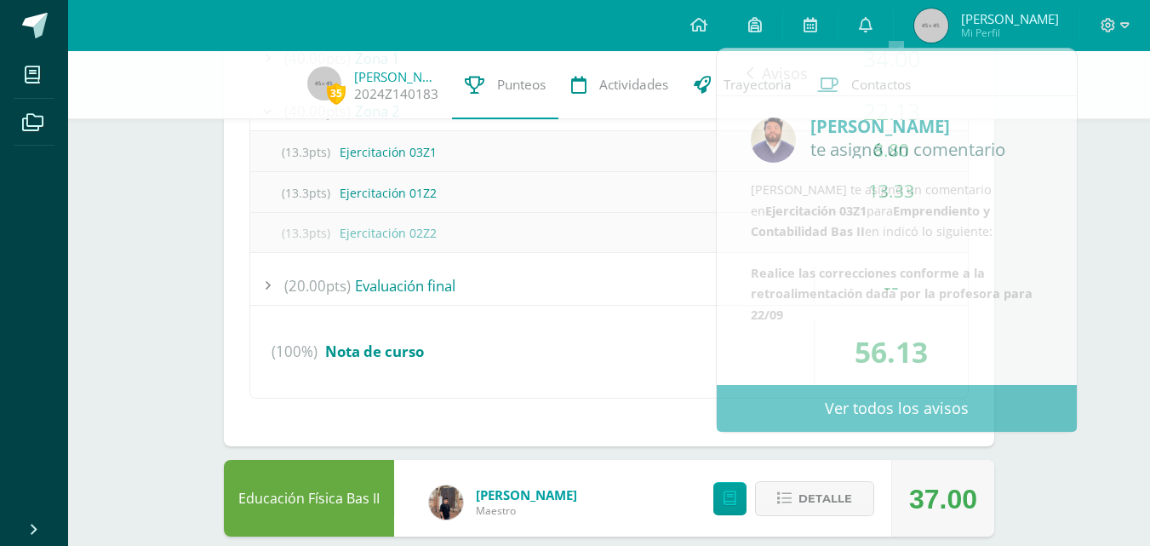
click at [518, 247] on div "(13.3pts) Ejercitación 02Z2" at bounding box center [609, 233] width 718 height 38
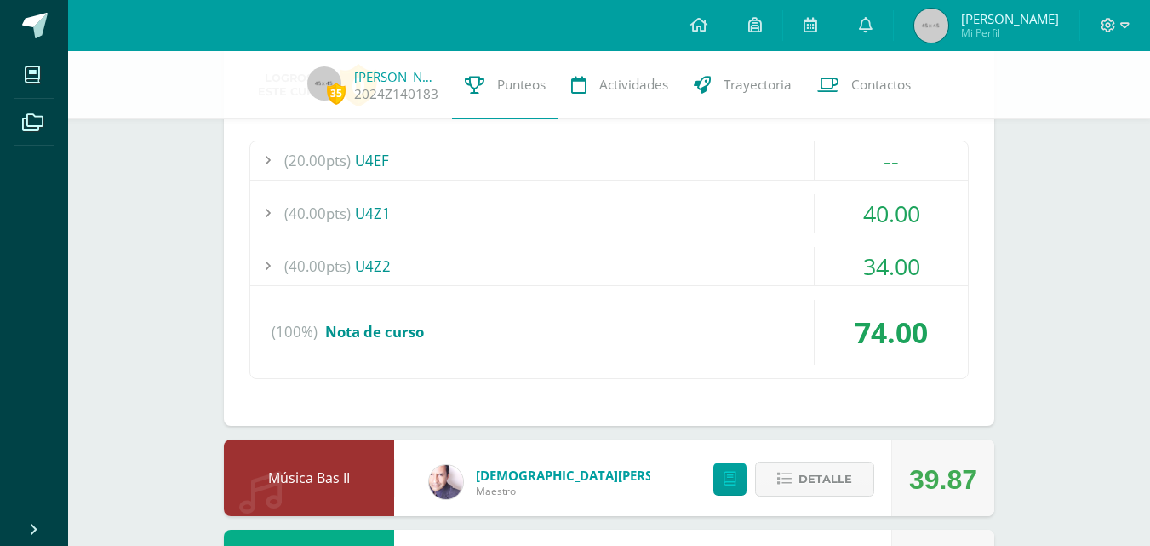
click at [810, 275] on div "(40.00pts) U4Z2" at bounding box center [609, 266] width 718 height 38
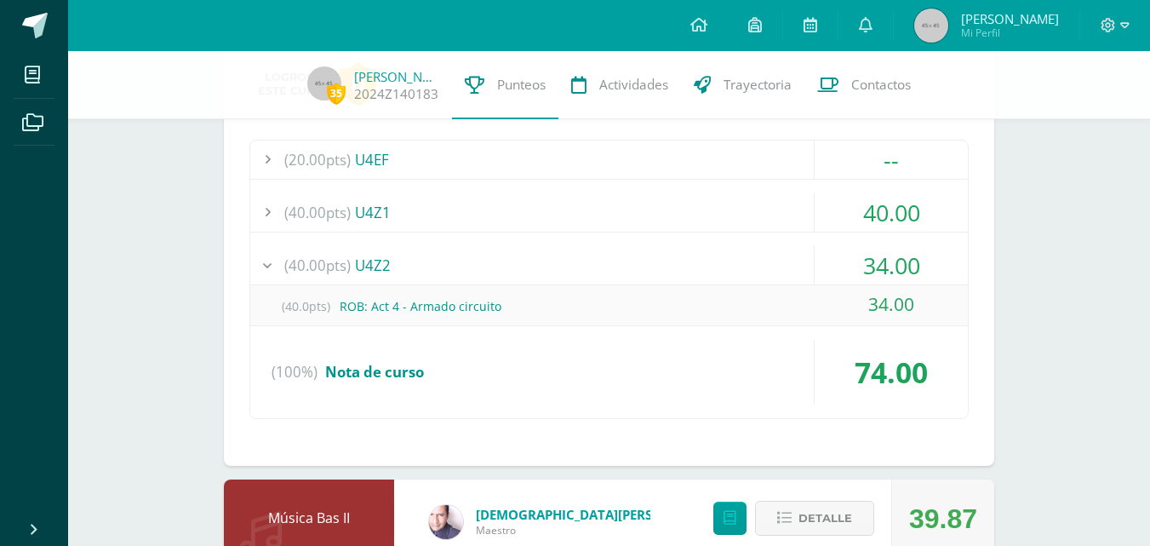
scroll to position [2772, 0]
click at [792, 266] on div "(40.00pts) U4Z2" at bounding box center [609, 266] width 718 height 38
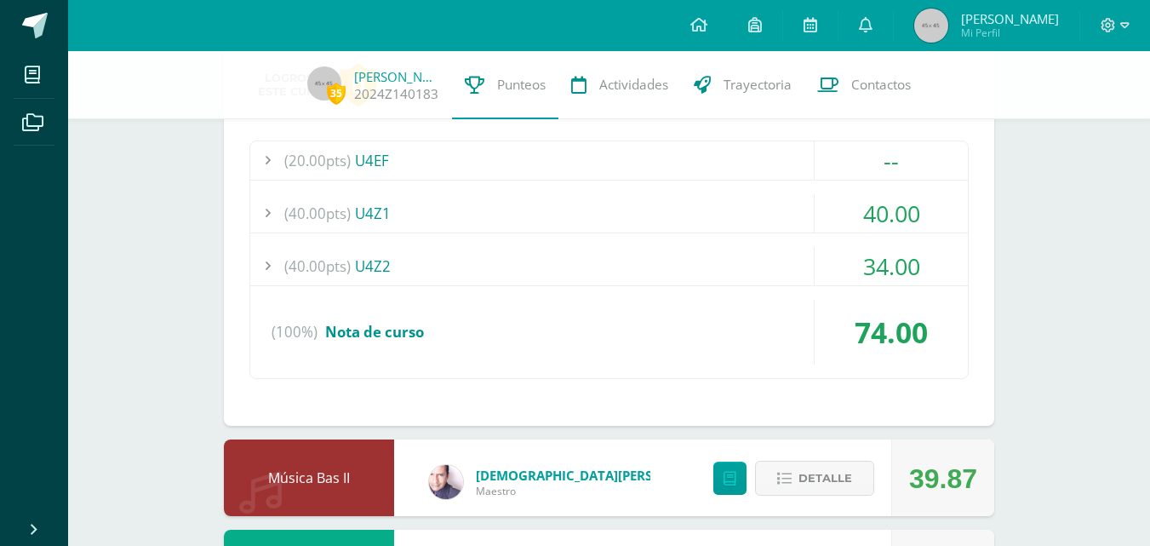
click at [866, 273] on div "34.00" at bounding box center [891, 266] width 153 height 38
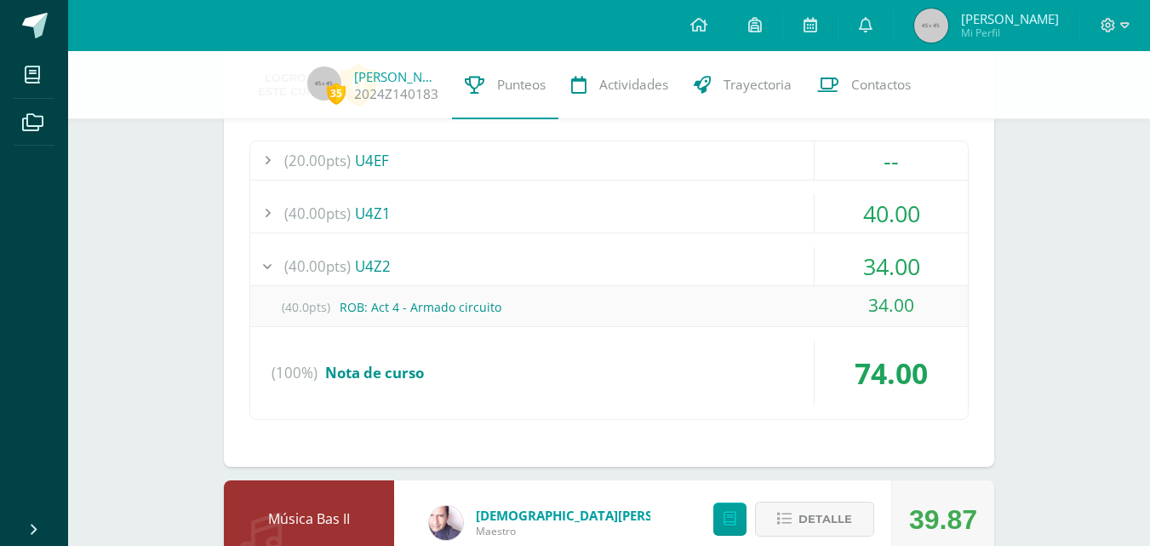
click at [853, 272] on div "34.00" at bounding box center [891, 266] width 153 height 38
